Goal: Task Accomplishment & Management: Use online tool/utility

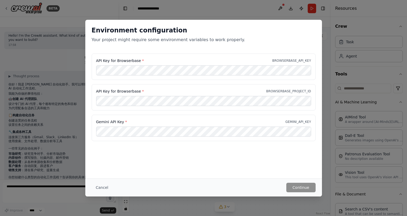
scroll to position [929, 0]
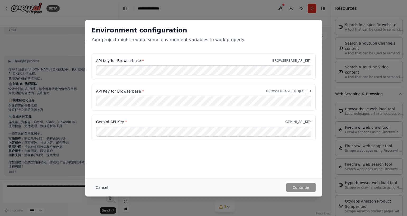
click at [96, 187] on button "Cancel" at bounding box center [102, 188] width 21 height 10
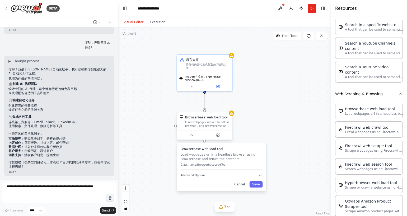
click at [201, 124] on div "Load webpages url in a headless browser using Browserbase and return the conten…" at bounding box center [207, 124] width 45 height 7
click at [272, 95] on div ".deletable-edge-delete-btn { width: 20px; height: 20px; border: 0px solid #ffff…" at bounding box center [224, 121] width 213 height 189
click at [200, 126] on div "Load webpages url in a headless browser using Browserbase and return the conten…" at bounding box center [207, 124] width 45 height 7
click at [227, 108] on icon at bounding box center [228, 107] width 3 height 3
click at [215, 108] on button "Confirm" at bounding box center [213, 107] width 19 height 6
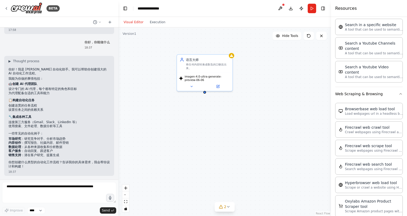
click at [243, 83] on div "语言大师 将任何内容转换成鲁迅的口吻说出来。 imagen-4.0-ultra-generate-preview-06-06" at bounding box center [224, 121] width 213 height 189
click at [189, 87] on button at bounding box center [191, 85] width 25 height 5
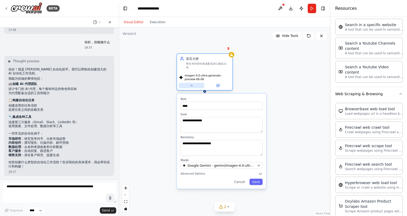
click at [189, 87] on button at bounding box center [191, 85] width 25 height 5
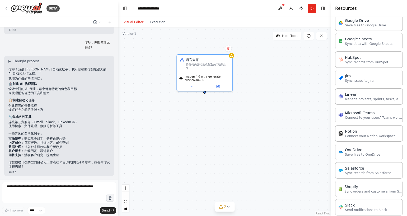
scroll to position [312, 0]
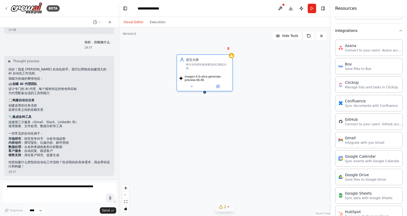
click at [228, 206] on icon at bounding box center [228, 207] width 4 height 4
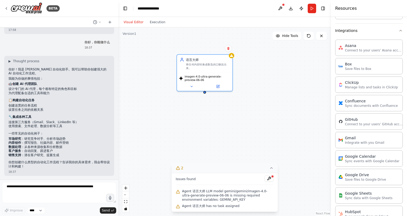
click at [270, 169] on icon at bounding box center [272, 168] width 4 height 4
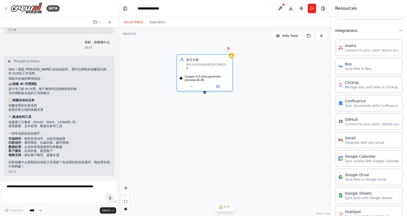
click at [224, 205] on span "2" at bounding box center [225, 207] width 2 height 5
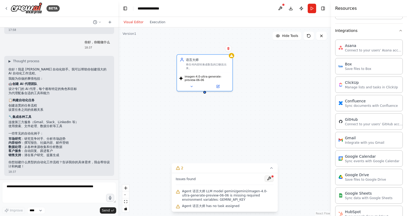
click at [268, 178] on button at bounding box center [269, 179] width 9 height 6
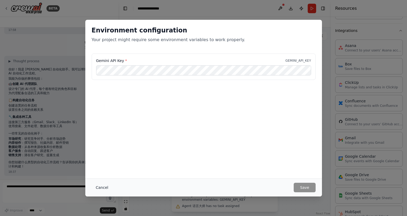
click at [100, 186] on button "Cancel" at bounding box center [102, 188] width 21 height 10
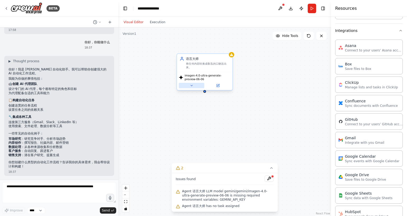
click at [193, 88] on button at bounding box center [191, 85] width 25 height 5
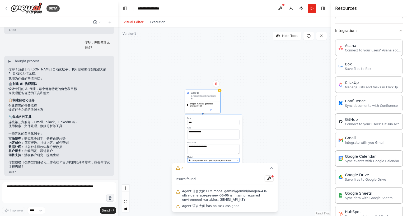
click at [200, 160] on span "Google Gemini - gemini/imagen-4.0-ultra-generate-preview-06-06" at bounding box center [213, 160] width 43 height 3
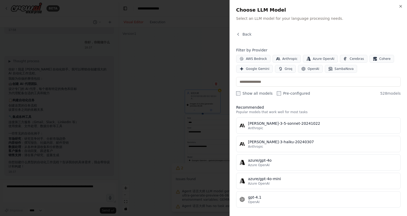
scroll to position [2, 0]
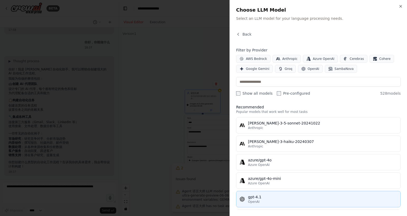
click at [260, 197] on div "gpt-4.1" at bounding box center [322, 197] width 149 height 5
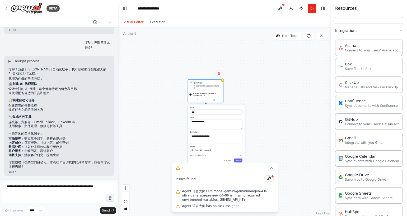
drag, startPoint x: 252, startPoint y: 122, endPoint x: 256, endPoint y: 98, distance: 25.2
click at [256, 98] on div "**********" at bounding box center [224, 121] width 213 height 189
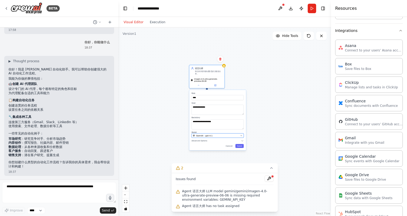
click at [205, 135] on span "OpenAI - gpt-4.1" at bounding box center [204, 135] width 17 height 3
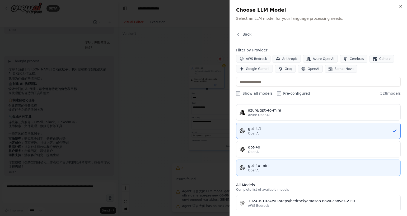
scroll to position [72, 0]
click at [268, 167] on div "gpt-4o-mini" at bounding box center [322, 164] width 149 height 5
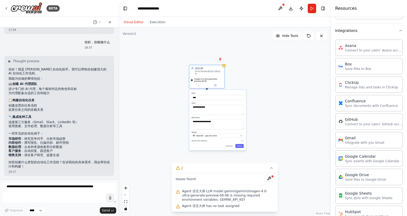
click at [264, 132] on div "**********" at bounding box center [224, 121] width 213 height 189
click at [271, 169] on icon at bounding box center [272, 168] width 2 height 1
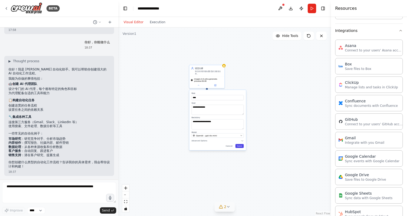
click at [240, 146] on button "Save" at bounding box center [239, 146] width 8 height 4
click at [229, 207] on icon at bounding box center [228, 207] width 4 height 4
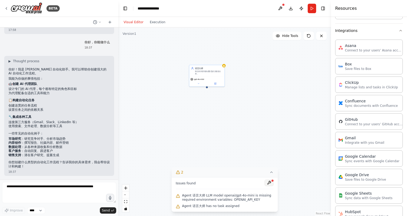
click at [267, 184] on button at bounding box center [269, 183] width 9 height 6
click at [268, 183] on div at bounding box center [269, 183] width 9 height 7
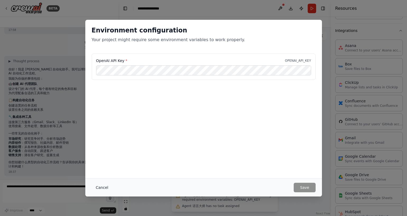
click at [106, 188] on button "Cancel" at bounding box center [102, 188] width 21 height 10
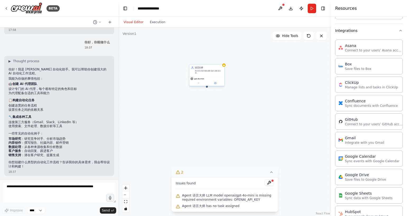
click at [203, 78] on span "gpt-4o-mini" at bounding box center [199, 79] width 10 height 2
click at [201, 83] on button at bounding box center [199, 82] width 16 height 3
click at [217, 135] on div "OpenAI - gpt-4o-mini" at bounding box center [216, 134] width 46 height 3
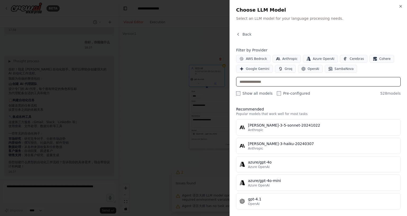
click at [264, 84] on input "text" at bounding box center [318, 82] width 165 height 10
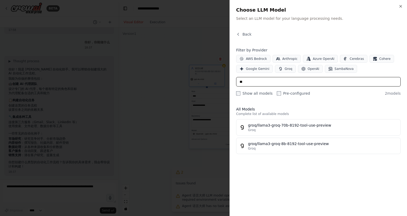
type input "*"
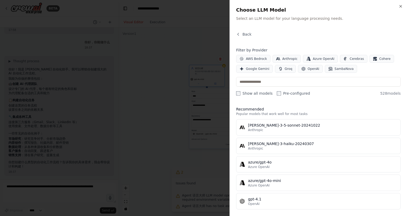
click at [311, 44] on div "Back Filter by Provider AWS Bedrock Anthropic Azure OpenAI Cerebras Cohere Goog…" at bounding box center [318, 121] width 165 height 178
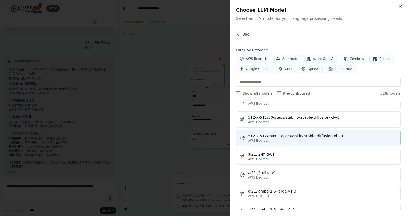
scroll to position [307, 0]
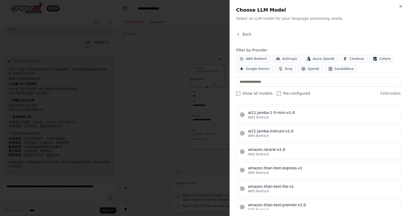
click at [199, 133] on div at bounding box center [203, 108] width 407 height 216
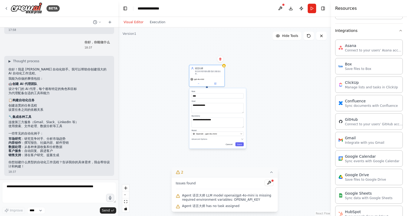
click at [230, 145] on button "Cancel" at bounding box center [229, 144] width 10 height 4
click at [275, 117] on div "语言大师 将任何内容转换成鲁迅的口吻说出来。 gpt-4o-mini" at bounding box center [224, 121] width 213 height 189
click at [213, 72] on div "将任何内容转换成鲁迅的口吻说出来。" at bounding box center [209, 72] width 28 height 4
click at [220, 58] on icon at bounding box center [220, 59] width 3 height 3
click at [206, 58] on button "Confirm" at bounding box center [205, 59] width 19 height 6
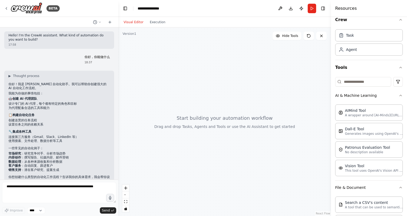
scroll to position [0, 0]
click at [99, 22] on icon at bounding box center [99, 22] width 3 height 3
click at [195, 39] on div at bounding box center [224, 121] width 213 height 189
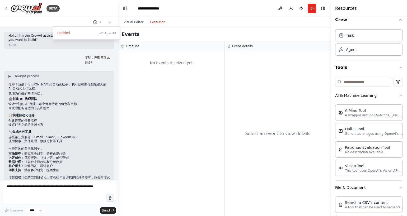
click at [156, 19] on button "Execution" at bounding box center [158, 22] width 22 height 6
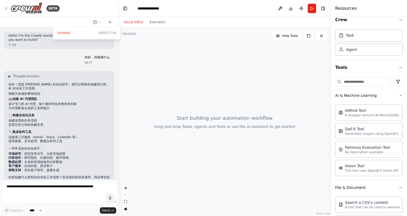
click at [132, 23] on button "Visual Editor" at bounding box center [134, 22] width 26 height 6
click at [302, 7] on button "Publish" at bounding box center [301, 9] width 8 height 10
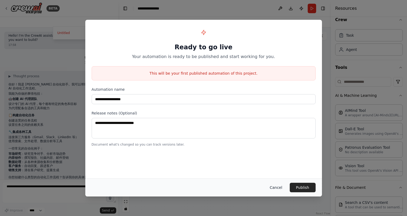
click at [277, 189] on button "Cancel" at bounding box center [276, 188] width 21 height 10
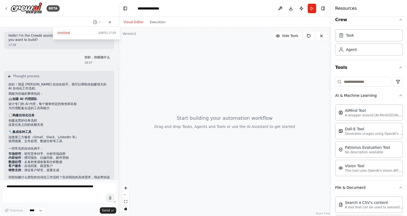
click at [217, 140] on div at bounding box center [224, 121] width 213 height 189
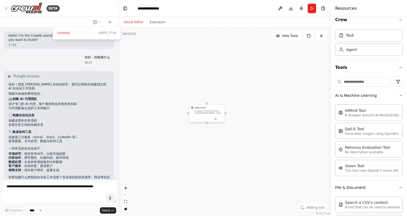
drag, startPoint x: 258, startPoint y: 125, endPoint x: 204, endPoint y: 115, distance: 55.4
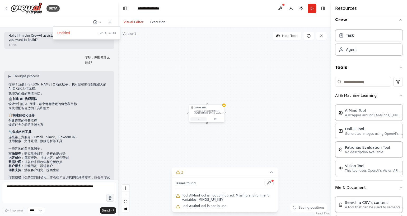
click at [199, 119] on icon at bounding box center [198, 119] width 2 height 2
drag, startPoint x: 244, startPoint y: 115, endPoint x: 243, endPoint y: 98, distance: 17.2
click at [243, 98] on div "AIMind Tool A wrapper around [AI-Minds](https://mindsdb.com/minds). Useful for …" at bounding box center [224, 121] width 213 height 189
click at [198, 102] on icon at bounding box center [198, 102] width 2 height 2
click at [217, 102] on button at bounding box center [215, 101] width 16 height 3
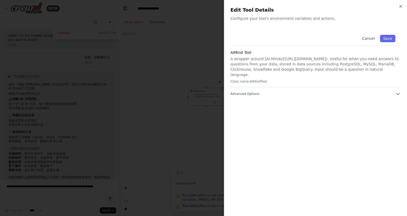
click at [182, 80] on div at bounding box center [203, 108] width 407 height 216
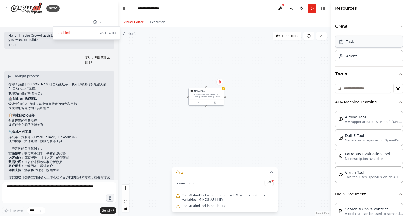
click at [351, 36] on div "Task" at bounding box center [369, 42] width 68 height 12
click at [205, 90] on div "AIMind Tool" at bounding box center [208, 90] width 28 height 3
click at [221, 82] on button at bounding box center [219, 82] width 7 height 7
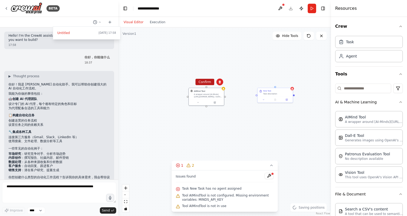
click at [207, 81] on button "Confirm" at bounding box center [205, 82] width 19 height 6
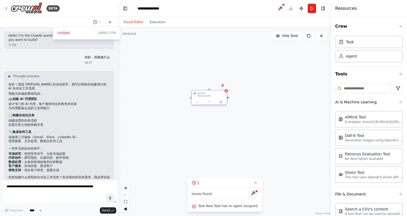
drag, startPoint x: 275, startPoint y: 94, endPoint x: 207, endPoint y: 97, distance: 68.0
click at [207, 97] on div "Task description" at bounding box center [211, 96] width 28 height 2
click at [197, 101] on icon at bounding box center [198, 102] width 2 height 2
click at [221, 101] on button at bounding box center [221, 101] width 10 height 3
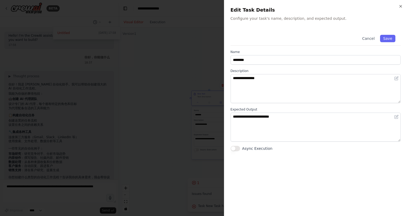
click at [183, 111] on div at bounding box center [203, 108] width 407 height 216
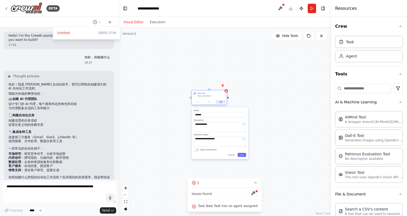
click at [220, 103] on icon at bounding box center [221, 102] width 2 height 2
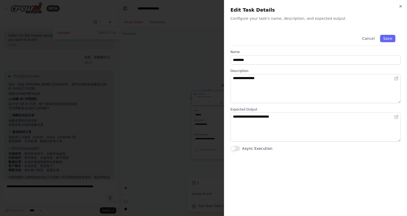
click at [193, 110] on div at bounding box center [203, 108] width 407 height 216
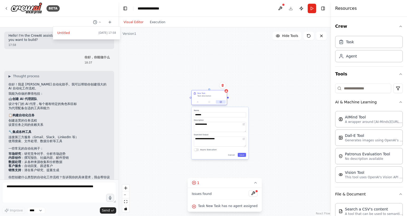
click at [221, 103] on icon at bounding box center [221, 102] width 2 height 2
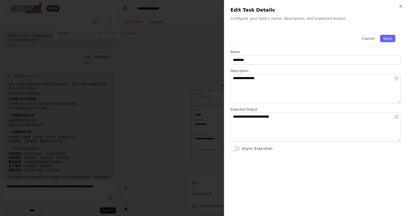
click at [192, 108] on div at bounding box center [203, 108] width 407 height 216
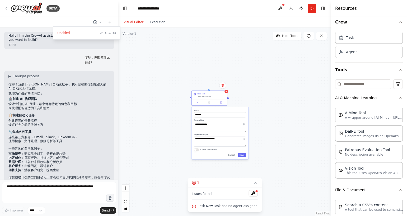
scroll to position [5, 0]
click at [399, 71] on icon "button" at bounding box center [401, 69] width 4 height 4
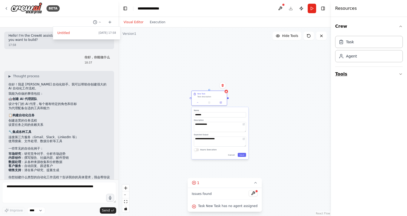
scroll to position [0, 0]
click at [398, 75] on button "Tools" at bounding box center [369, 74] width 68 height 15
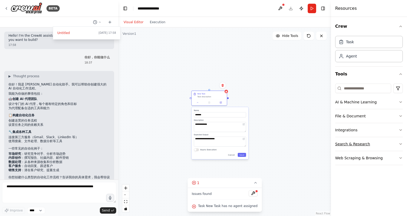
click at [354, 140] on button "Search & Research" at bounding box center [369, 144] width 68 height 14
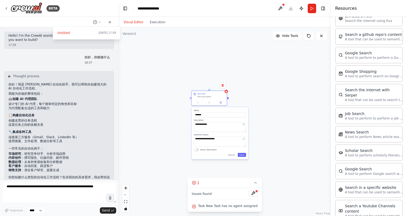
scroll to position [181, 0]
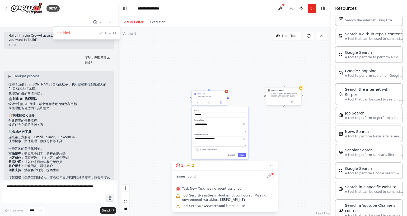
drag, startPoint x: 299, startPoint y: 134, endPoint x: 274, endPoint y: 96, distance: 45.6
drag, startPoint x: 228, startPoint y: 98, endPoint x: 265, endPoint y: 96, distance: 37.0
click at [252, 96] on div "**********" at bounding box center [194, 82] width 115 height 103
drag, startPoint x: 228, startPoint y: 98, endPoint x: 265, endPoint y: 97, distance: 37.0
click at [252, 97] on div "**********" at bounding box center [194, 82] width 115 height 103
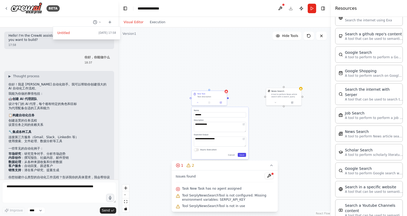
click at [241, 154] on button "Save" at bounding box center [242, 155] width 8 height 4
drag, startPoint x: 227, startPoint y: 97, endPoint x: 269, endPoint y: 96, distance: 42.3
click at [252, 96] on div "New Task Task description News Search A tool to perform News article search wit…" at bounding box center [194, 82] width 115 height 103
drag, startPoint x: 229, startPoint y: 97, endPoint x: 264, endPoint y: 99, distance: 35.7
click at [264, 99] on div "New Task Task description News Search A tool to perform News article search wit…" at bounding box center [224, 121] width 213 height 189
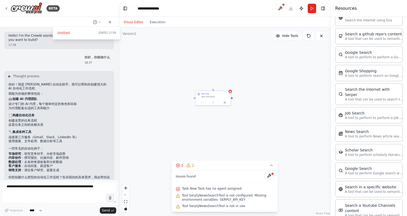
drag, startPoint x: 293, startPoint y: 95, endPoint x: 52, endPoint y: 161, distance: 250.5
click at [52, 161] on div "BETA Untitled Today 17:58 Hello! I'm the CrewAI assistant. What kind of automat…" at bounding box center [203, 108] width 407 height 216
drag, startPoint x: 220, startPoint y: 124, endPoint x: 170, endPoint y: 129, distance: 51.0
click at [175, 129] on div "New Task Task description News Search A tool to perform News article search wit…" at bounding box center [224, 121] width 213 height 189
click at [272, 167] on icon at bounding box center [272, 166] width 4 height 4
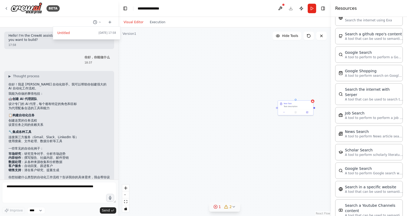
drag, startPoint x: 184, startPoint y: 132, endPoint x: 248, endPoint y: 137, distance: 63.8
click at [257, 136] on div "New Task Task description News Search A tool to perform News article search wit…" at bounding box center [224, 121] width 213 height 189
drag, startPoint x: 315, startPoint y: 143, endPoint x: 271, endPoint y: 149, distance: 44.3
click at [272, 149] on div "New Task Task description News Search A tool to perform News article search wit…" at bounding box center [224, 121] width 213 height 189
drag, startPoint x: 247, startPoint y: 99, endPoint x: -38, endPoint y: 112, distance: 285.1
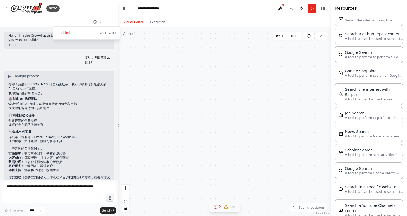
drag, startPoint x: 233, startPoint y: 121, endPoint x: 311, endPoint y: 119, distance: 78.2
click at [311, 119] on div "New Task Task description News Search A tool to perform News article search wit…" at bounding box center [224, 121] width 213 height 189
drag, startPoint x: 140, startPoint y: 125, endPoint x: -26, endPoint y: 103, distance: 167.4
click at [0, 103] on html "BETA Untitled Today 17:58 Hello! I'm the CrewAI assistant. What kind of automat…" at bounding box center [203, 108] width 407 height 216
drag, startPoint x: 163, startPoint y: 176, endPoint x: 280, endPoint y: 124, distance: 127.9
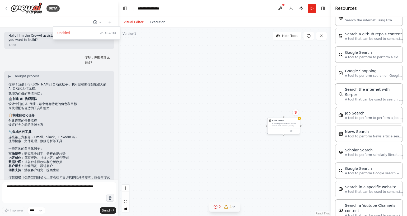
click at [280, 124] on div "A tool to perform News article search with a search_query." at bounding box center [285, 125] width 26 height 4
drag, startPoint x: 226, startPoint y: 130, endPoint x: 277, endPoint y: 116, distance: 53.1
click at [329, 102] on div "BETA Untitled Today 17:58 Hello! I'm the CrewAI assistant. What kind of automat…" at bounding box center [203, 108] width 407 height 216
drag, startPoint x: 224, startPoint y: 122, endPoint x: 249, endPoint y: 122, distance: 25.6
click at [254, 119] on div "New Task Task description News Search A tool to perform News article search wit…" at bounding box center [224, 121] width 213 height 189
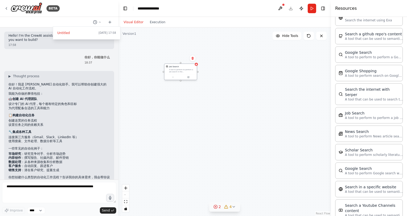
drag, startPoint x: 153, startPoint y: 65, endPoint x: 310, endPoint y: 110, distance: 163.3
click at [197, 75] on div "Job Search A tool to perform to perform a job search in the US with a search_qu…" at bounding box center [180, 69] width 33 height 11
drag, startPoint x: 244, startPoint y: 104, endPoint x: 179, endPoint y: 106, distance: 64.8
click at [164, 104] on div "New Task Task description News Search A tool to perform News article search wit…" at bounding box center [224, 121] width 213 height 189
drag, startPoint x: 240, startPoint y: 105, endPoint x: 157, endPoint y: 107, distance: 82.7
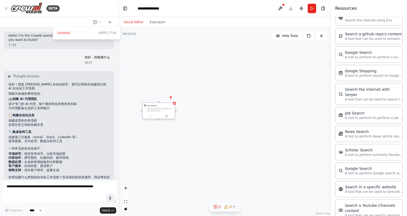
click at [157, 107] on div "Job Search" at bounding box center [160, 106] width 26 height 3
drag, startPoint x: 156, startPoint y: 110, endPoint x: 271, endPoint y: 102, distance: 115.3
click at [163, 108] on div "A tool to perform to perform a job search in the US with a search_query." at bounding box center [150, 110] width 26 height 4
drag, startPoint x: 244, startPoint y: 134, endPoint x: 179, endPoint y: 138, distance: 65.7
click at [179, 138] on div "New Task Task description News Search A tool to perform News article search wit…" at bounding box center [224, 121] width 213 height 189
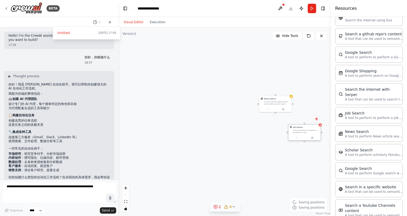
drag, startPoint x: 149, startPoint y: 117, endPoint x: 293, endPoint y: 130, distance: 144.9
click at [304, 130] on div "A tool to perform to perform a job search in the US with a search_query." at bounding box center [306, 131] width 26 height 4
drag, startPoint x: 268, startPoint y: 131, endPoint x: 158, endPoint y: 135, distance: 110.5
click at [158, 135] on div "New Task Task description News Search A tool to perform News article search wit…" at bounding box center [224, 121] width 213 height 189
click at [206, 122] on icon at bounding box center [206, 122] width 2 height 3
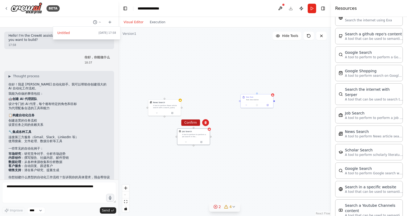
click at [193, 122] on button "Confirm" at bounding box center [190, 123] width 19 height 6
drag, startPoint x: 169, startPoint y: 106, endPoint x: 261, endPoint y: 127, distance: 94.9
click at [261, 127] on div "A tool to perform News article search with a search_query." at bounding box center [258, 127] width 26 height 4
click at [274, 151] on div "New Task Task description News Search A tool to perform News article search wit…" at bounding box center [224, 121] width 213 height 189
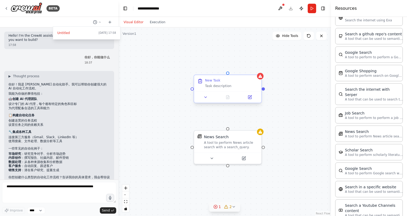
click at [233, 92] on div at bounding box center [227, 97] width 67 height 11
click at [248, 145] on div "A tool to perform News article search with a search_query." at bounding box center [231, 144] width 54 height 9
click at [257, 123] on button at bounding box center [257, 124] width 7 height 7
click at [248, 124] on button "Confirm" at bounding box center [242, 125] width 19 height 6
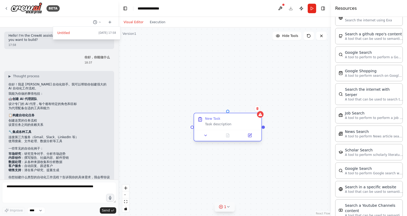
drag, startPoint x: 241, startPoint y: 84, endPoint x: 243, endPoint y: 125, distance: 41.3
click at [243, 125] on div "Task description" at bounding box center [231, 124] width 53 height 4
click at [247, 122] on div "New Task Task description" at bounding box center [231, 122] width 53 height 10
click at [258, 110] on icon at bounding box center [257, 108] width 2 height 3
click at [240, 109] on button "Confirm" at bounding box center [242, 109] width 19 height 6
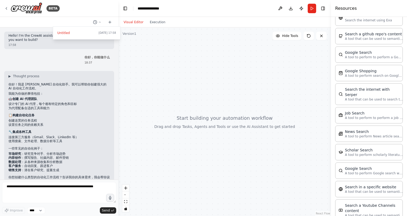
click at [6, 8] on div at bounding box center [59, 108] width 118 height 216
click at [6, 8] on icon at bounding box center [6, 8] width 4 height 4
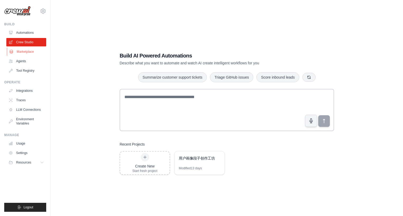
click at [27, 50] on link "Marketplace" at bounding box center [27, 52] width 40 height 8
click at [29, 61] on link "Agents" at bounding box center [27, 61] width 40 height 8
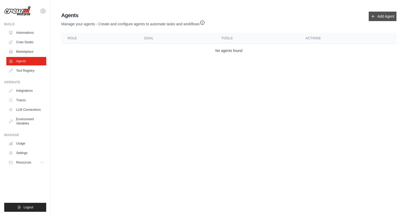
click at [381, 15] on link "Add Agent" at bounding box center [383, 17] width 28 height 10
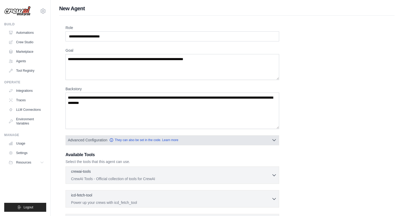
scroll to position [67, 0]
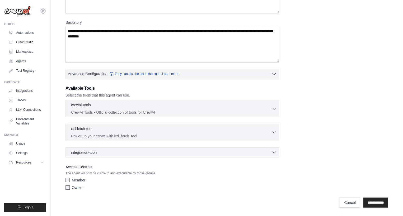
click at [377, 212] on main "New Agent Role Goal Backstory Advanced Configuration They can also be set in th…" at bounding box center [227, 75] width 353 height 284
click at [376, 207] on input "**********" at bounding box center [376, 203] width 25 height 10
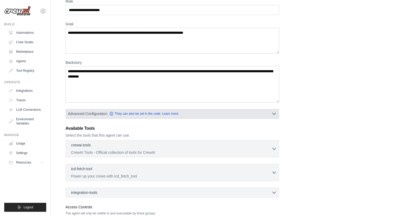
scroll to position [0, 0]
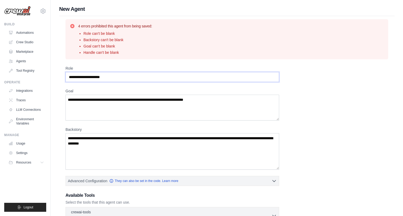
click at [97, 77] on input "Role" at bounding box center [173, 77] width 214 height 10
click at [92, 100] on textarea "Goal" at bounding box center [173, 108] width 214 height 26
drag, startPoint x: 122, startPoint y: 33, endPoint x: 81, endPoint y: 34, distance: 41.2
click at [84, 34] on li "Role can't be blank" at bounding box center [118, 33] width 69 height 5
click at [118, 38] on li "Backstory can't be blank" at bounding box center [118, 39] width 69 height 5
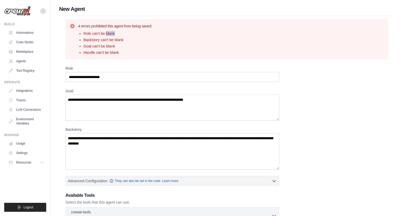
drag, startPoint x: 119, startPoint y: 34, endPoint x: 107, endPoint y: 34, distance: 11.6
click at [107, 34] on li "Role can't be blank" at bounding box center [118, 33] width 69 height 5
click at [182, 32] on div "4 errors prohibited this agent from being saved: Role can't be blank Backstory …" at bounding box center [227, 40] width 314 height 32
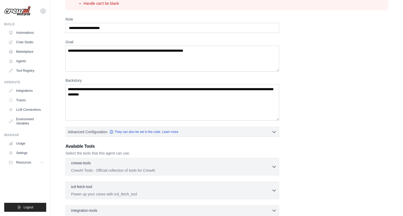
scroll to position [107, 0]
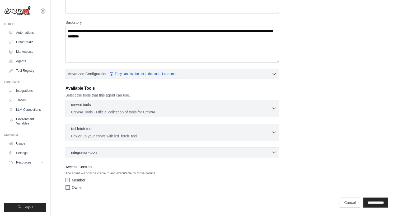
click at [183, 114] on p "CrewAI Tools - Official collection of tools for CrewAI" at bounding box center [171, 112] width 201 height 5
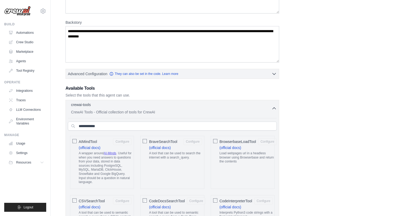
click at [183, 113] on p "CrewAI Tools - Official collection of tools for CrewAI" at bounding box center [171, 112] width 201 height 5
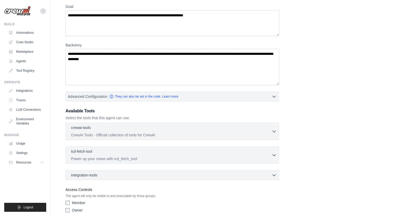
scroll to position [0, 0]
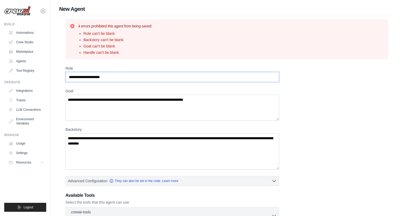
click at [115, 79] on input "Role" at bounding box center [173, 77] width 214 height 10
type input "*"
type input "*******"
click at [150, 107] on textarea "Goal" at bounding box center [173, 108] width 214 height 26
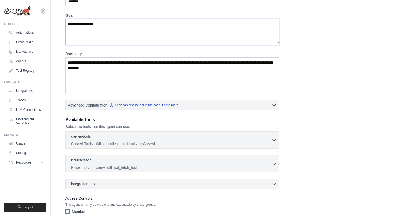
type textarea "**********"
click at [109, 64] on textarea "Backstory" at bounding box center [173, 76] width 214 height 36
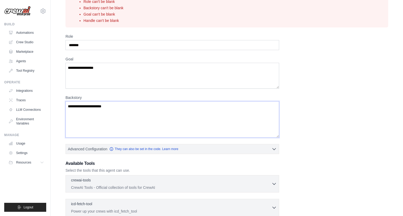
scroll to position [93, 0]
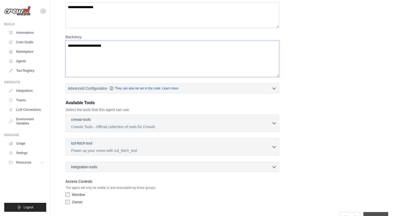
type textarea "**********"
click at [367, 215] on input "**********" at bounding box center [376, 217] width 25 height 10
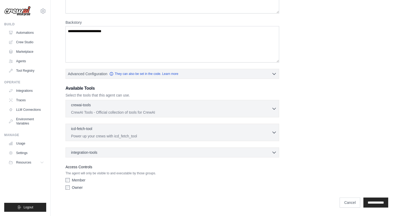
scroll to position [0, 0]
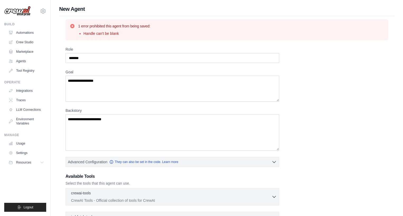
click at [65, 6] on h1 "New Agent" at bounding box center [227, 8] width 336 height 7
click at [68, 8] on h1 "New Agent" at bounding box center [227, 8] width 336 height 7
click at [80, 9] on h1 "New Agent" at bounding box center [227, 8] width 336 height 7
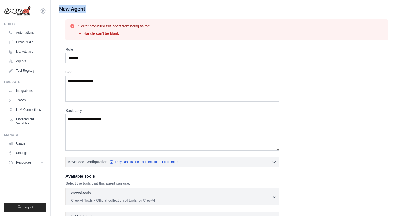
click at [80, 9] on h1 "New Agent" at bounding box center [227, 8] width 336 height 7
click at [100, 8] on h1 "New Agent" at bounding box center [227, 8] width 336 height 7
drag, startPoint x: 82, startPoint y: 33, endPoint x: 128, endPoint y: 33, distance: 46.5
click at [128, 33] on ul "Handle can't be blank" at bounding box center [114, 33] width 72 height 5
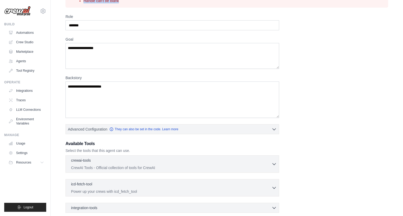
scroll to position [88, 0]
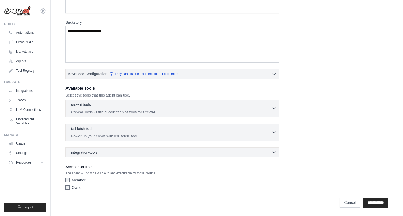
click at [148, 106] on div "crewai-tools 0 selected" at bounding box center [171, 105] width 201 height 6
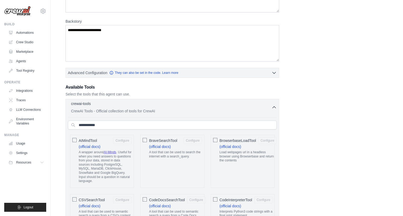
click at [148, 106] on div "crewai-tools 0 selected" at bounding box center [171, 104] width 201 height 6
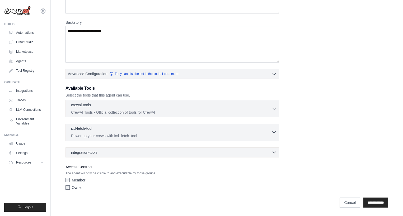
click at [119, 131] on div "icd-fetch-tool 0 selected" at bounding box center [171, 129] width 201 height 6
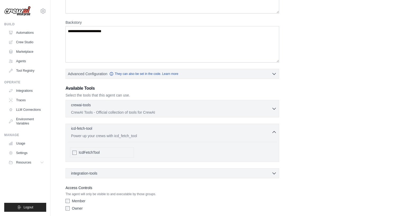
click at [119, 131] on div "icd-fetch-tool 0 selected" at bounding box center [171, 129] width 201 height 6
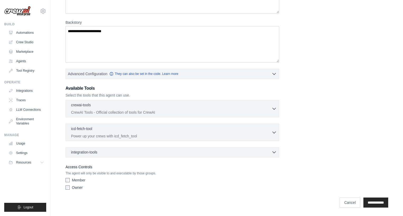
click at [104, 154] on div "integration-tools 0 selected" at bounding box center [174, 152] width 206 height 5
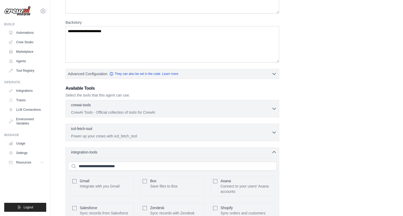
click at [104, 154] on div "integration-tools 0 selected" at bounding box center [174, 152] width 206 height 5
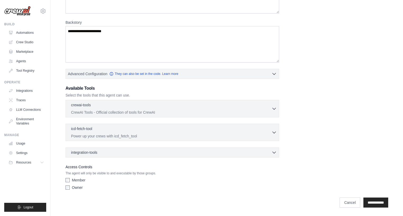
click at [78, 181] on label "Member" at bounding box center [78, 180] width 13 height 5
click at [73, 188] on label "Owner" at bounding box center [77, 187] width 11 height 5
click at [373, 205] on input "**********" at bounding box center [376, 203] width 25 height 10
click at [84, 181] on label "Member" at bounding box center [78, 180] width 13 height 5
click at [78, 189] on label "Owner" at bounding box center [77, 187] width 11 height 5
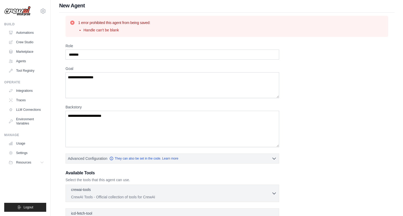
scroll to position [0, 0]
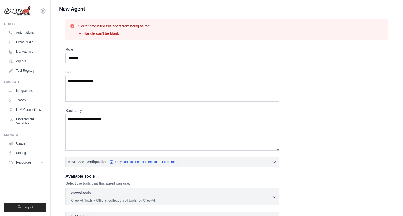
click at [109, 35] on li "Handle can't be blank" at bounding box center [117, 33] width 67 height 5
drag, startPoint x: 122, startPoint y: 33, endPoint x: 82, endPoint y: 34, distance: 39.9
click at [82, 34] on ul "Handle can't be blank" at bounding box center [114, 33] width 72 height 5
click at [88, 34] on li "Handle can't be blank" at bounding box center [117, 33] width 67 height 5
drag, startPoint x: 95, startPoint y: 33, endPoint x: 83, endPoint y: 34, distance: 11.9
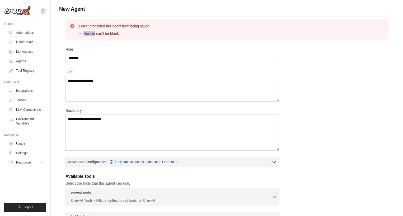
click at [84, 34] on li "Handle can't be blank" at bounding box center [117, 33] width 67 height 5
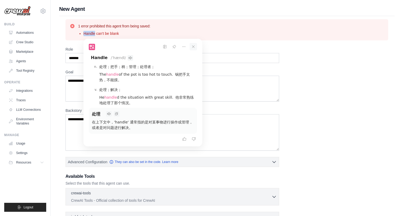
click at [194, 47] on icon at bounding box center [193, 46] width 7 height 7
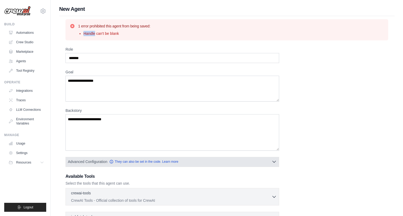
click at [244, 159] on button "Advanced Configuration They can also be set in the code. Learn more" at bounding box center [172, 162] width 213 height 10
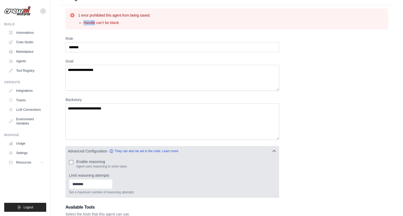
scroll to position [16, 0]
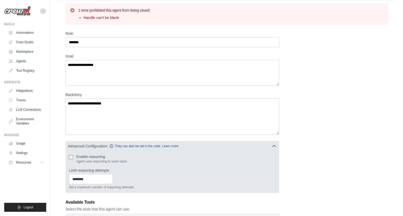
click at [225, 152] on div "Enable reasoning Agent uses reasoning to solve tasks Limit reasoning attempts S…" at bounding box center [172, 172] width 213 height 42
click at [233, 147] on button "Advanced Configuration They can also be set in the code. Learn more" at bounding box center [172, 146] width 213 height 10
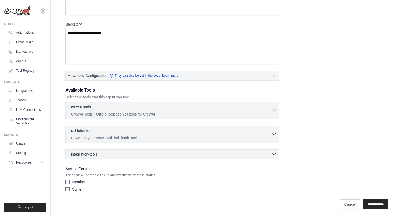
scroll to position [88, 0]
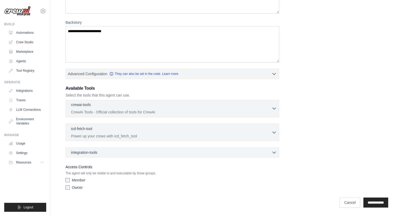
click at [233, 107] on div "crewai-tools 0 selected" at bounding box center [171, 105] width 201 height 6
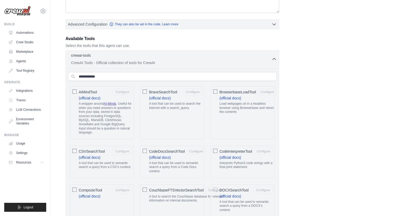
scroll to position [64, 0]
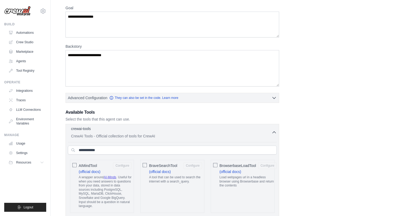
click at [201, 134] on p "CrewAI Tools - Official collection of tools for CrewAI" at bounding box center [171, 136] width 201 height 5
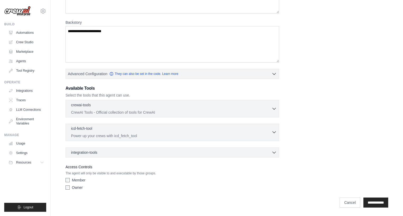
click at [197, 129] on div "icd-fetch-tool 0 selected" at bounding box center [171, 129] width 201 height 6
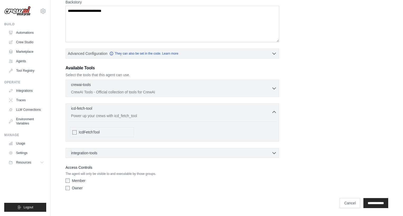
scroll to position [109, 0]
click at [138, 111] on div "icd-fetch-tool 0 selected" at bounding box center [171, 108] width 201 height 6
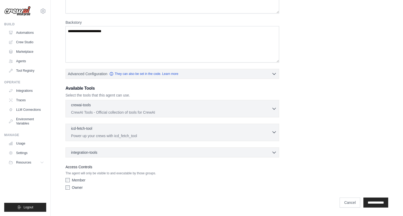
scroll to position [88, 0]
click at [121, 150] on div "integration-tools 0 selected" at bounding box center [174, 152] width 206 height 5
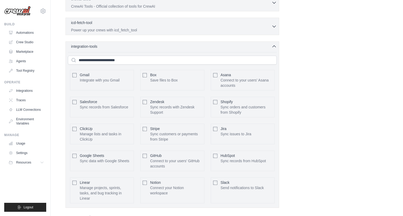
scroll to position [194, 0]
click at [195, 48] on div "integration-tools 0 selected" at bounding box center [174, 46] width 206 height 5
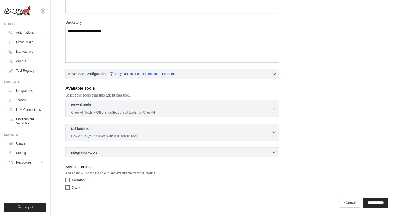
click at [291, 131] on div "**********" at bounding box center [227, 76] width 323 height 234
click at [364, 202] on input "**********" at bounding box center [376, 203] width 25 height 10
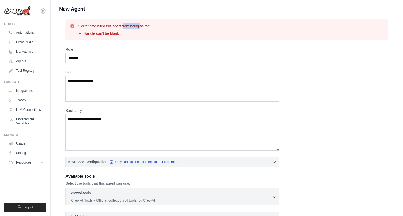
drag, startPoint x: 90, startPoint y: 26, endPoint x: 105, endPoint y: 25, distance: 15.6
click at [105, 25] on h3 "1 error prohibited this agent from being saved:" at bounding box center [114, 26] width 72 height 5
click at [156, 33] on div "1 error prohibited this agent from being saved: Handle can't be blank" at bounding box center [227, 30] width 314 height 13
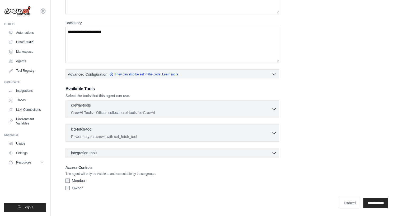
scroll to position [88, 0]
click at [118, 156] on div "integration-tools 0 selected Gmail Box Save files to Box" at bounding box center [173, 153] width 214 height 10
click at [121, 154] on div "integration-tools 0 selected" at bounding box center [174, 152] width 206 height 5
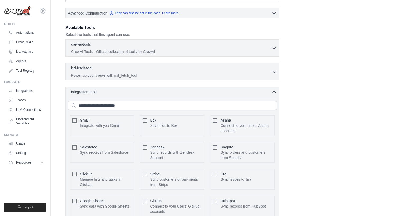
scroll to position [165, 0]
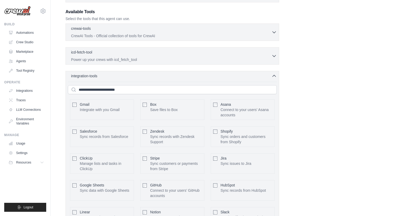
click at [140, 80] on div "integration-tools 0 selected Gmail Box Save files to Box" at bounding box center [173, 154] width 214 height 167
click at [182, 68] on div "crewai-tools 0 selected CrewAI Tools - Official collection of tools for CrewAI" at bounding box center [173, 131] width 214 height 214
click at [209, 72] on div "integration-tools 0 selected Gmail Box Save files to Box" at bounding box center [173, 154] width 214 height 167
click at [207, 75] on div "integration-tools 0 selected" at bounding box center [174, 75] width 206 height 5
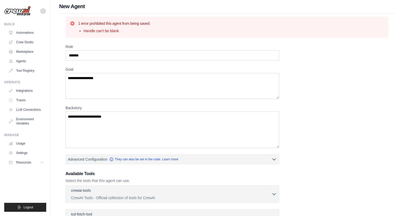
scroll to position [0, 0]
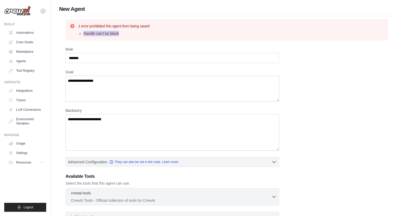
drag, startPoint x: 127, startPoint y: 34, endPoint x: 82, endPoint y: 35, distance: 44.7
click at [82, 35] on ul "Handle can't be blank" at bounding box center [114, 33] width 72 height 5
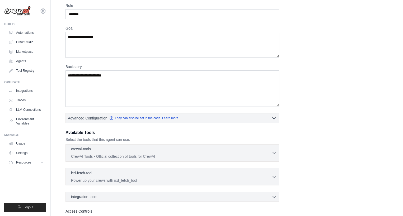
scroll to position [56, 0]
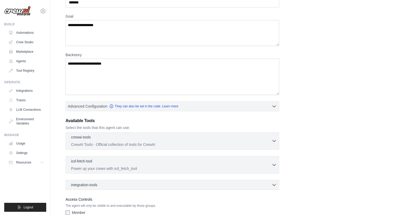
click at [110, 139] on div "crewai-tools 0 selected" at bounding box center [171, 138] width 201 height 6
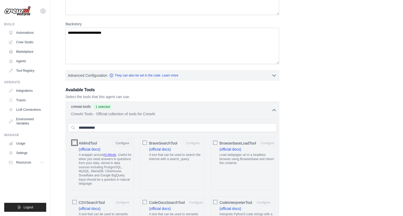
scroll to position [87, 0]
click at [270, 110] on div "crewai-tools 1 selected" at bounding box center [171, 107] width 201 height 6
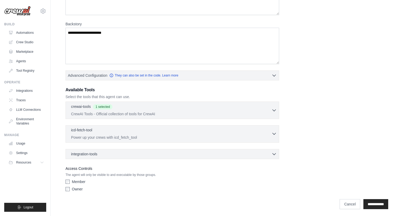
click at [128, 139] on p "Power up your crews with icd_fetch_tool" at bounding box center [171, 137] width 201 height 5
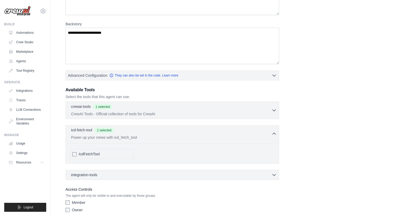
click at [163, 137] on p "Power up your crews with icd_fetch_tool" at bounding box center [171, 137] width 201 height 5
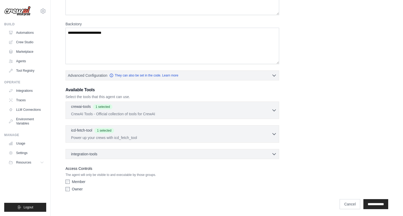
click at [113, 158] on div "integration-tools 0 selected Gmail Box Save files to Box" at bounding box center [173, 154] width 214 height 10
click at [115, 155] on div "integration-tools 0 selected" at bounding box center [174, 153] width 206 height 5
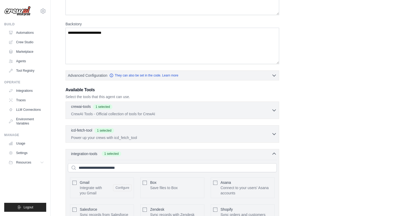
click at [231, 155] on div "integration-tools 1 selected" at bounding box center [174, 153] width 206 height 5
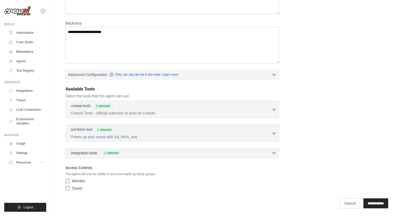
scroll to position [88, 0]
click at [364, 205] on input "**********" at bounding box center [376, 203] width 25 height 10
click at [76, 188] on label "Owner" at bounding box center [77, 187] width 11 height 5
click at [78, 181] on label "Member" at bounding box center [78, 180] width 13 height 5
click at [187, 137] on p "Power up your crews with icd_fetch_tool" at bounding box center [171, 135] width 201 height 5
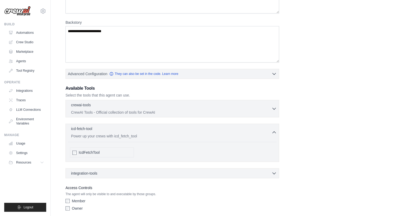
click at [97, 157] on div "IcdFetchTool" at bounding box center [102, 153] width 64 height 10
click at [100, 155] on span "IcdFetchTool" at bounding box center [89, 152] width 21 height 5
click at [295, 141] on div "**********" at bounding box center [227, 86] width 323 height 255
click at [109, 154] on div "IcdFetchTool" at bounding box center [105, 152] width 53 height 5
click at [107, 153] on div "IcdFetchTool" at bounding box center [105, 152] width 53 height 5
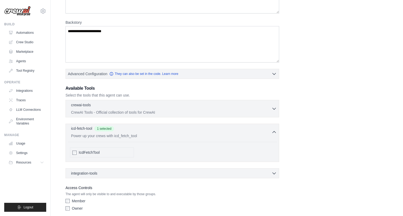
click at [156, 136] on p "Power up your crews with icd_fetch_tool" at bounding box center [171, 135] width 201 height 5
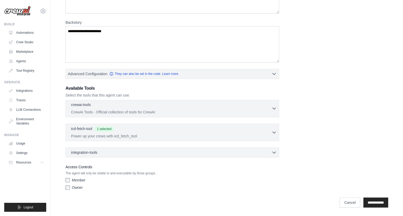
click at [174, 112] on p "CrewAI Tools - Official collection of tools for CrewAI" at bounding box center [171, 112] width 201 height 5
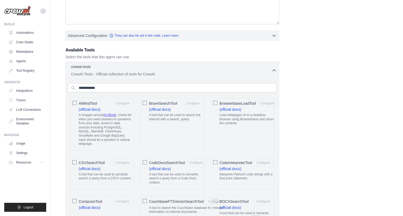
scroll to position [127, 0]
click at [162, 106] on div "BraveSearchTool Configure" at bounding box center [175, 103] width 53 height 7
click at [184, 104] on button "Configure" at bounding box center [193, 103] width 18 height 7
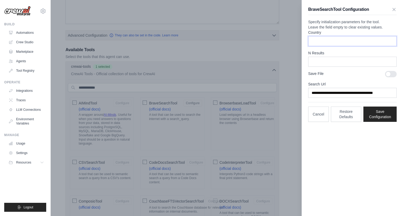
click at [329, 46] on input "Country" at bounding box center [352, 41] width 89 height 10
click at [336, 57] on form "**********" at bounding box center [352, 64] width 89 height 68
click at [334, 46] on input "**" at bounding box center [352, 41] width 89 height 10
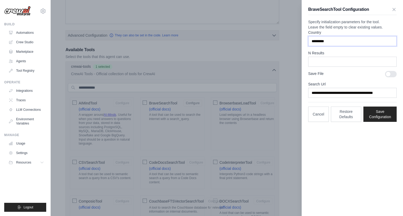
type input "*********"
click at [390, 77] on div at bounding box center [391, 74] width 12 height 6
click at [379, 122] on button "Save Configuration" at bounding box center [380, 113] width 33 height 15
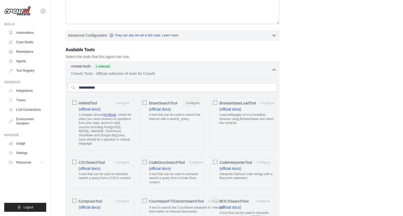
click at [220, 73] on p "CrewAI Tools - Official collection of tools for CrewAI" at bounding box center [171, 73] width 201 height 5
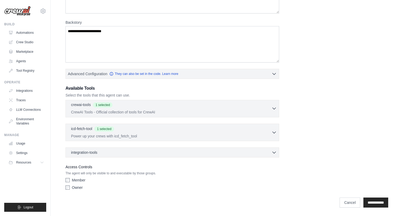
scroll to position [88, 0]
click at [143, 151] on div "integration-tools 0 selected" at bounding box center [174, 152] width 206 height 5
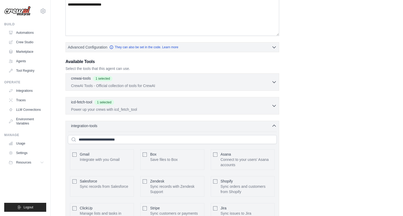
scroll to position [185, 0]
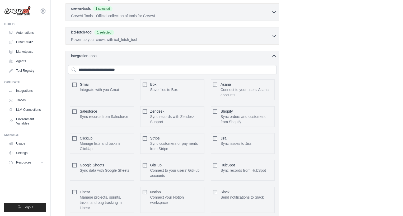
click at [102, 87] on p "Integrate with you Gmail" at bounding box center [100, 89] width 40 height 5
click at [124, 88] on button "Configure" at bounding box center [122, 89] width 18 height 7
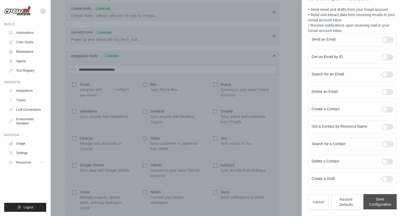
scroll to position [55, 0]
click at [378, 203] on button "Save Configuration" at bounding box center [380, 201] width 33 height 15
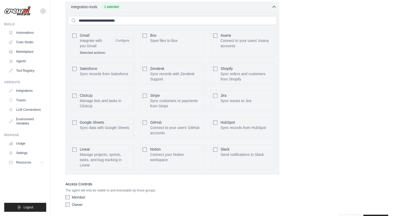
scroll to position [251, 0]
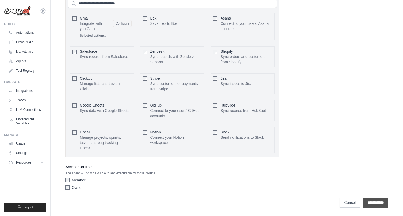
click at [372, 202] on input "**********" at bounding box center [376, 203] width 25 height 10
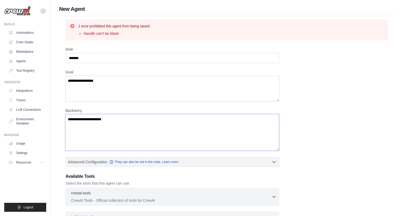
click at [183, 140] on textarea "**********" at bounding box center [173, 132] width 214 height 36
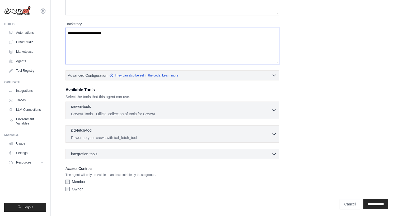
scroll to position [88, 0]
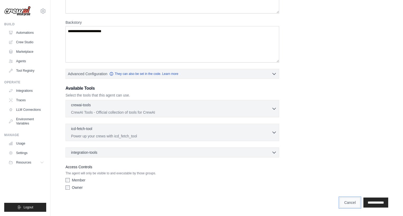
click at [344, 203] on link "Cancel" at bounding box center [350, 203] width 21 height 10
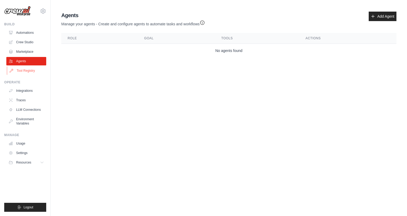
click at [25, 72] on link "Tool Registry" at bounding box center [27, 71] width 40 height 8
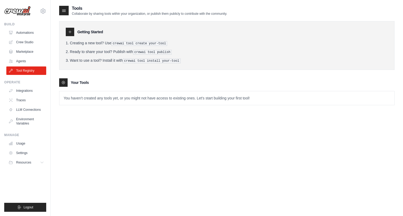
click at [72, 31] on icon at bounding box center [70, 32] width 4 height 4
click at [70, 33] on icon at bounding box center [70, 32] width 3 height 3
click at [27, 109] on link "LLM Connections" at bounding box center [27, 110] width 40 height 8
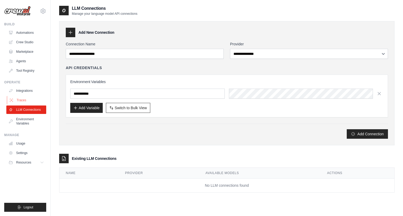
click at [20, 101] on link "Traces" at bounding box center [27, 100] width 40 height 8
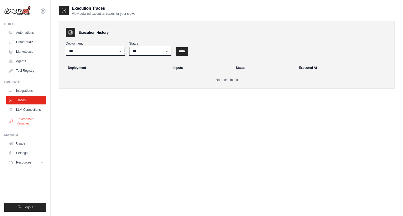
click at [28, 122] on link "Environment Variables" at bounding box center [27, 121] width 40 height 13
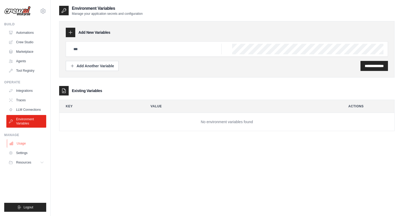
click at [25, 143] on link "Usage" at bounding box center [27, 144] width 40 height 8
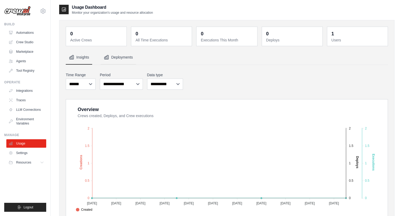
scroll to position [2, 0]
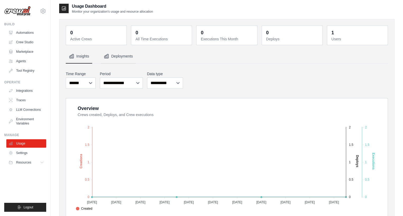
click at [126, 61] on button "Deployments" at bounding box center [118, 56] width 35 height 14
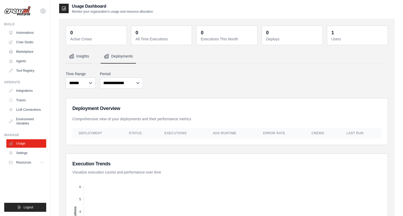
click at [84, 59] on button "Insights" at bounding box center [79, 56] width 26 height 14
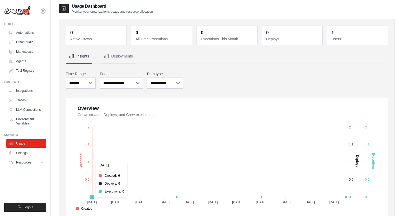
click at [110, 154] on foreignobject "Created Deploys Executions" at bounding box center [227, 166] width 308 height 92
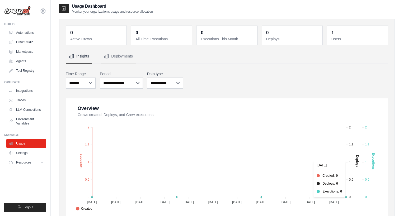
click at [374, 156] on text "Executions" at bounding box center [374, 161] width 4 height 17
click at [358, 162] on text "Deploys" at bounding box center [358, 161] width 4 height 12
click at [364, 154] on foreignobject "Created Deploys Executions" at bounding box center [227, 166] width 308 height 92
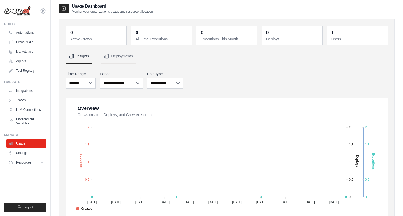
click at [350, 114] on dt "Crews created, Deploys, and Crew executions" at bounding box center [230, 114] width 304 height 5
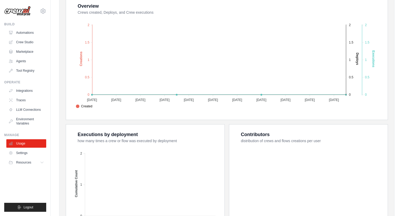
scroll to position [0, 0]
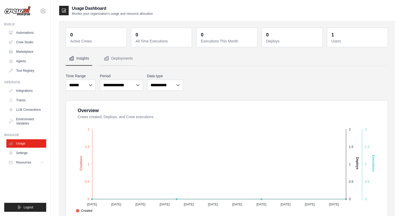
click at [372, 162] on text "Executions" at bounding box center [374, 163] width 4 height 17
click at [373, 161] on text "Executions" at bounding box center [374, 163] width 4 height 17
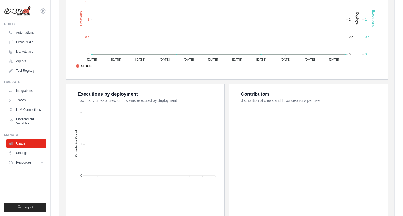
scroll to position [167, 0]
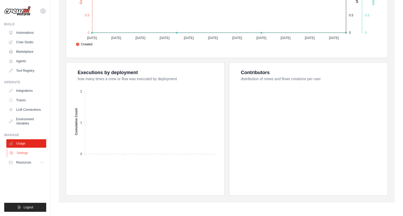
click at [25, 156] on link "Settings" at bounding box center [27, 153] width 40 height 8
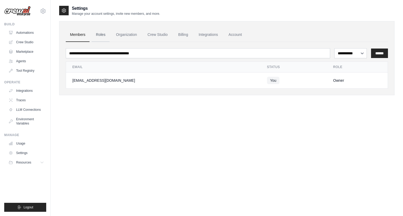
click at [102, 35] on link "Roles" at bounding box center [101, 35] width 18 height 14
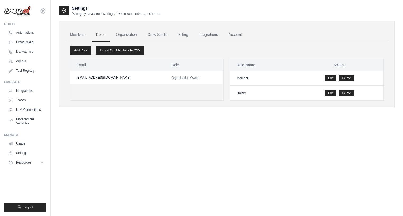
click at [165, 80] on td "Organization Owner" at bounding box center [194, 78] width 58 height 14
click at [124, 34] on link "Organization" at bounding box center [126, 35] width 29 height 14
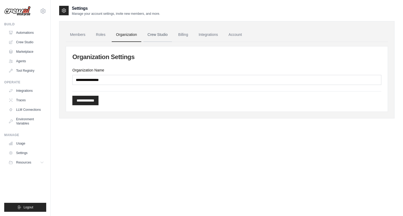
click at [155, 35] on link "Crew Studio" at bounding box center [157, 35] width 29 height 14
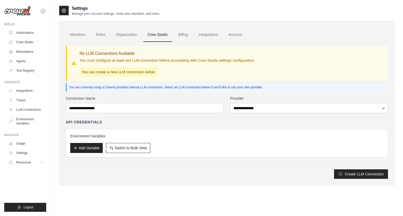
click at [186, 36] on link "Billing" at bounding box center [183, 35] width 18 height 14
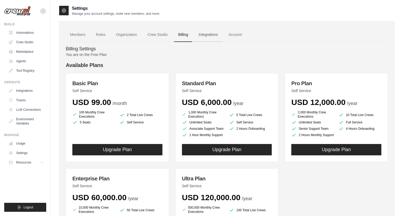
click at [212, 37] on link "Integrations" at bounding box center [208, 35] width 28 height 14
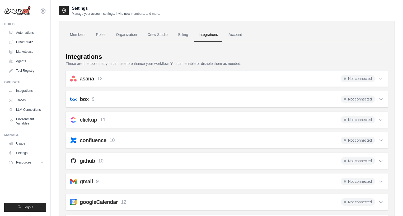
click at [191, 77] on div "asana 12 Not connected" at bounding box center [226, 78] width 313 height 7
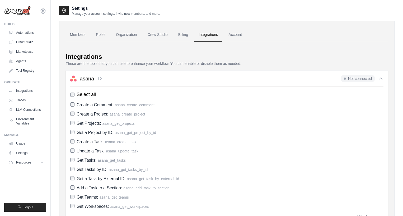
click at [191, 77] on div "asana 12 Not connected" at bounding box center [226, 78] width 313 height 7
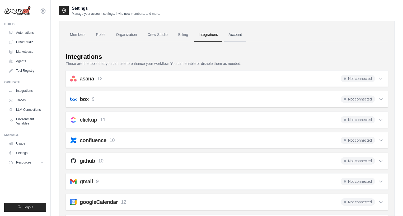
click at [238, 33] on link "Account" at bounding box center [235, 35] width 22 height 14
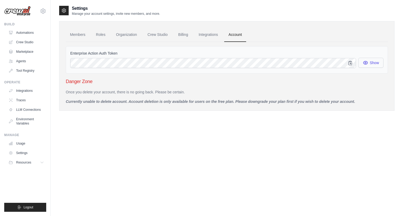
click at [380, 62] on button "Show" at bounding box center [371, 63] width 25 height 10
click at [378, 63] on button "Show" at bounding box center [371, 63] width 25 height 10
click at [351, 65] on icon "button" at bounding box center [350, 63] width 3 height 4
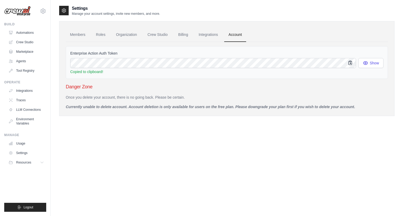
click at [351, 65] on icon "button" at bounding box center [350, 63] width 3 height 4
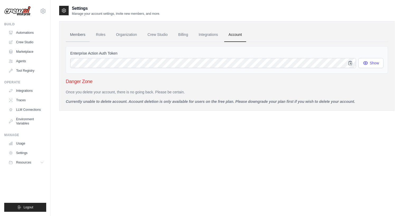
click at [84, 35] on link "Members" at bounding box center [78, 35] width 24 height 14
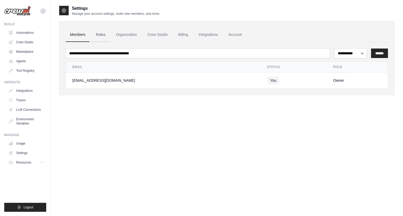
click at [103, 35] on link "Roles" at bounding box center [101, 35] width 18 height 14
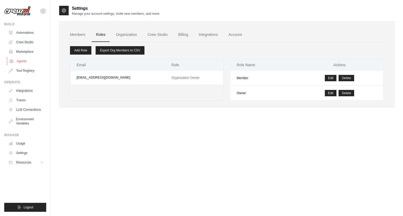
click at [24, 62] on link "Agents" at bounding box center [27, 61] width 40 height 8
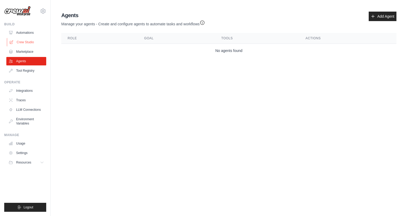
click at [29, 44] on link "Crew Studio" at bounding box center [27, 42] width 40 height 8
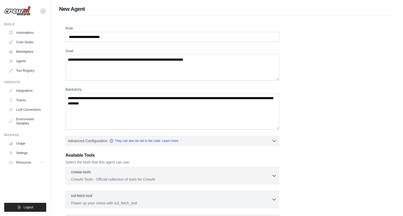
click at [41, 12] on icon at bounding box center [43, 11] width 6 height 6
click at [31, 37] on link "Settings" at bounding box center [43, 36] width 47 height 10
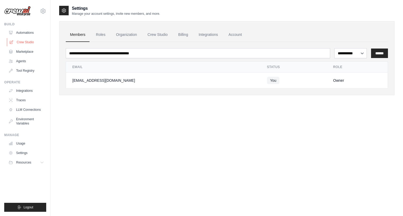
click at [29, 43] on link "Crew Studio" at bounding box center [27, 42] width 40 height 8
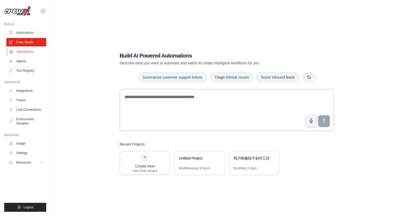
click at [31, 54] on link "Marketplace" at bounding box center [27, 52] width 40 height 8
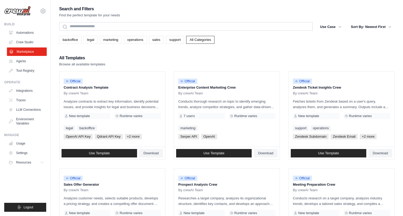
click at [25, 53] on link "Marketplace" at bounding box center [27, 52] width 40 height 8
click at [25, 60] on link "Agents" at bounding box center [27, 61] width 40 height 8
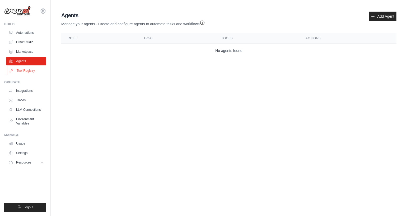
click at [39, 68] on link "Tool Registry" at bounding box center [27, 71] width 40 height 8
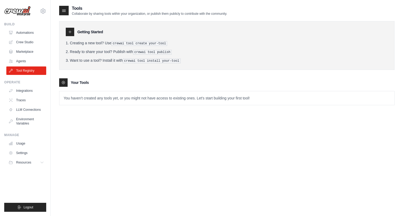
click at [72, 34] on icon at bounding box center [70, 32] width 4 height 4
click at [27, 63] on link "Agents" at bounding box center [27, 61] width 40 height 8
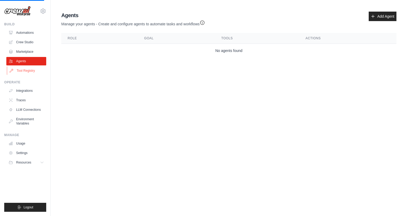
click at [28, 74] on link "Tool Registry" at bounding box center [27, 71] width 40 height 8
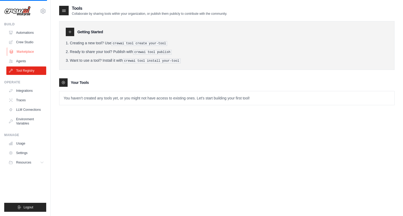
click at [26, 53] on link "Marketplace" at bounding box center [27, 52] width 40 height 8
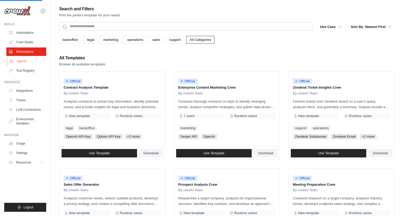
click at [26, 59] on link "Agents" at bounding box center [27, 61] width 40 height 8
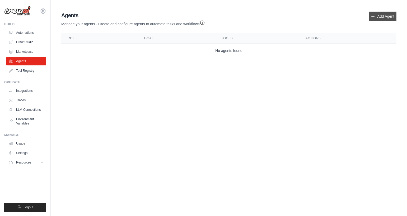
click at [373, 15] on icon at bounding box center [373, 16] width 4 height 4
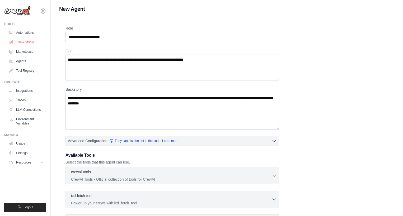
click at [34, 40] on link "Crew Studio" at bounding box center [27, 42] width 40 height 8
click at [28, 33] on link "Automations" at bounding box center [27, 33] width 40 height 8
click at [27, 38] on link "Crew Studio" at bounding box center [27, 42] width 40 height 8
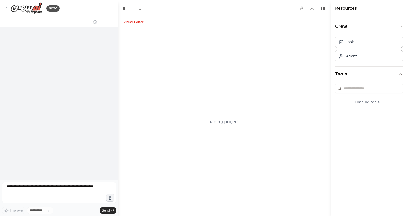
select select "****"
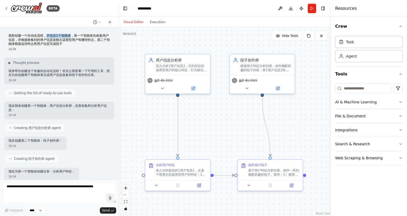
drag, startPoint x: 47, startPoint y: 35, endPoint x: 72, endPoint y: 35, distance: 25.1
click at [72, 35] on p "我想创建一个自动化流程，共包含2个智能体，第一个智能体先收集用户信息，并根据收集到的用户信息发散出该类型用户有哪些特点，第二个智能体根据这些特点将用户信息写成…" at bounding box center [58, 40] width 101 height 12
click at [73, 35] on p "我想创建一个自动化流程，共包含2个智能体，第一个智能体先收集用户信息，并根据收集到的用户信息发散出该类型用户有哪些特点，第二个智能体根据这些特点将用户信息写成…" at bounding box center [58, 40] width 101 height 12
drag, startPoint x: 77, startPoint y: 36, endPoint x: 93, endPoint y: 36, distance: 15.9
click at [93, 36] on p "我想创建一个自动化流程，共包含2个智能体，第一个智能体先收集用户信息，并根据收集到的用户信息发散出该类型用户有哪些特点，第二个智能体根据这些特点将用户信息写成…" at bounding box center [58, 40] width 101 height 12
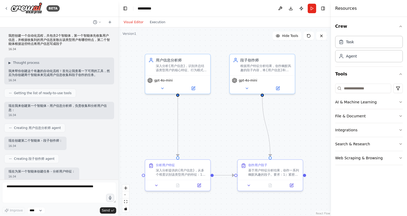
click at [76, 42] on p "我想创建一个自动化流程，共包含2个智能体，第一个智能体先收集用户信息，并根据收集到的用户信息发散出该类型用户有哪些特点，第二个智能体根据这些特点将用户信息写成…" at bounding box center [58, 40] width 101 height 12
click at [151, 20] on button "Execution" at bounding box center [158, 22] width 22 height 6
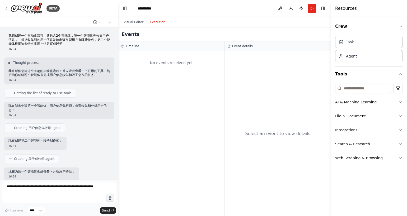
click at [184, 62] on div "No events received yet" at bounding box center [171, 63] width 101 height 18
drag, startPoint x: 242, startPoint y: 66, endPoint x: 256, endPoint y: 70, distance: 15.3
click at [242, 67] on div "Select an event to view details" at bounding box center [278, 133] width 106 height 165
click at [262, 80] on div "Select an event to view details" at bounding box center [278, 133] width 106 height 165
drag, startPoint x: 230, startPoint y: 106, endPoint x: 199, endPoint y: 104, distance: 31.0
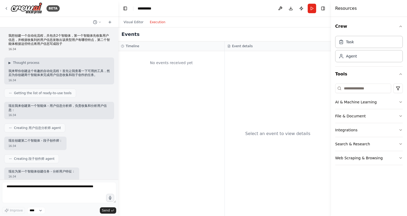
click at [225, 106] on div "Select an event to view details" at bounding box center [278, 133] width 106 height 165
drag, startPoint x: 191, startPoint y: 103, endPoint x: 164, endPoint y: 48, distance: 61.5
click at [188, 98] on div "No events received yet" at bounding box center [171, 133] width 106 height 165
click at [133, 20] on button "Visual Editor" at bounding box center [134, 22] width 26 height 6
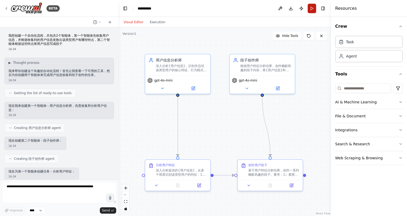
click at [314, 11] on button "Run" at bounding box center [312, 9] width 8 height 10
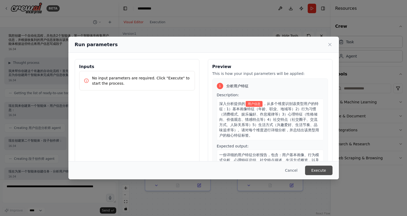
click at [314, 168] on button "Execute" at bounding box center [318, 171] width 27 height 10
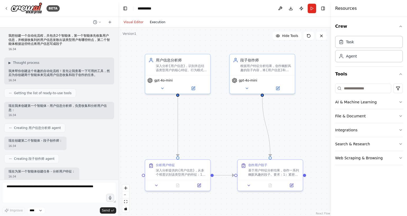
drag, startPoint x: 161, startPoint y: 23, endPoint x: 149, endPoint y: 23, distance: 12.7
click at [161, 23] on button "Execution" at bounding box center [158, 22] width 22 height 6
click at [137, 23] on button "Visual Editor" at bounding box center [134, 22] width 26 height 6
click at [260, 169] on div "基于用户特征分析结果，创作一系列幽默风趣的段子。要求：1）紧密结合{用户信息}和分析出的用户特征 2）创作不同类型的段子（日常生活类、职场类、情感类、消费类等…" at bounding box center [273, 172] width 51 height 8
click at [192, 169] on div "深入分析提供的{用户信息}，从多个维度识别该类型用户的特征：1）基本画像特征（年龄、职业、地域等）2）行为习惯（消费模式、娱乐偏好、作息规律等）3）心理特征（…" at bounding box center [181, 172] width 51 height 8
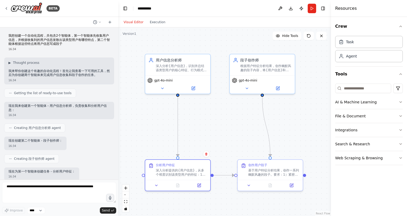
click at [189, 137] on div ".deletable-edge-delete-btn { width: 20px; height: 20px; border: 0px solid #ffff…" at bounding box center [224, 121] width 213 height 189
drag, startPoint x: 311, startPoint y: 133, endPoint x: 284, endPoint y: 123, distance: 29.3
click at [307, 123] on div "Goal of the agent" at bounding box center [308, 123] width 51 height 4
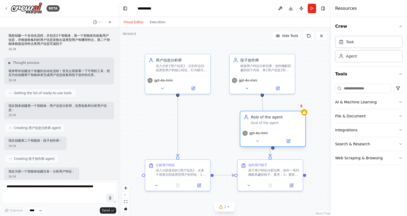
drag, startPoint x: 310, startPoint y: 115, endPoint x: 279, endPoint y: 115, distance: 31.2
click at [279, 115] on div "Role of the agent" at bounding box center [276, 117] width 51 height 5
click at [301, 107] on icon at bounding box center [301, 106] width 3 height 3
click at [290, 106] on button "Confirm" at bounding box center [286, 106] width 19 height 6
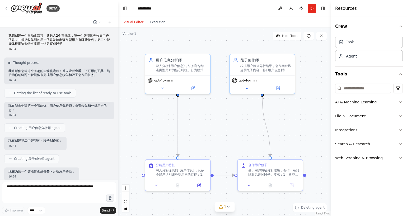
click at [287, 105] on div ".deletable-edge-delete-btn { width: 20px; height: 20px; border: 0px solid #ffff…" at bounding box center [224, 121] width 213 height 189
click at [267, 74] on div "段子创作师 根据用户特征分析结果，创作幽默风趣的段子内容，将{用户信息}和用户特点巧妙融合，创造出既贴合用户特征又富有娱乐性的原创段子" at bounding box center [262, 63] width 65 height 21
click at [259, 69] on div "根据用户特征分析结果，创作幽默风趣的段子内容，将{用户信息}和用户特点巧妙融合，创造出既贴合用户特征又富有娱乐性的原创段子" at bounding box center [265, 67] width 51 height 8
click at [277, 86] on icon at bounding box center [277, 87] width 3 height 3
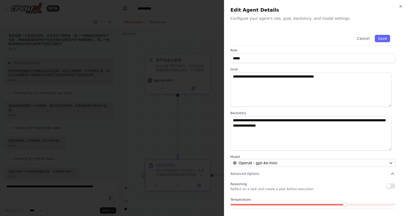
scroll to position [23, 0]
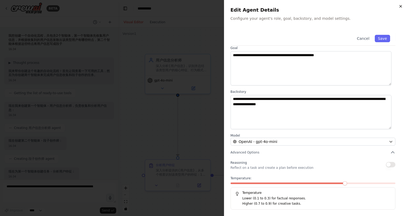
click at [399, 6] on icon "button" at bounding box center [401, 6] width 4 height 4
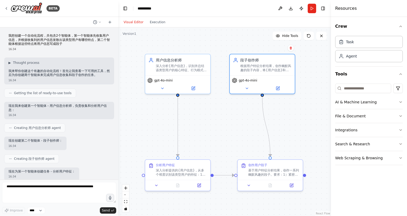
click at [294, 104] on div ".deletable-edge-delete-btn { width: 20px; height: 20px; border: 0px solid #ffff…" at bounding box center [224, 121] width 213 height 189
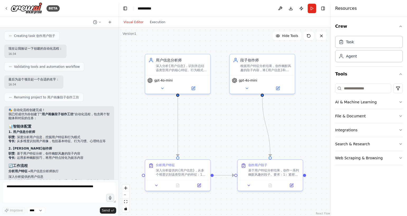
scroll to position [255, 0]
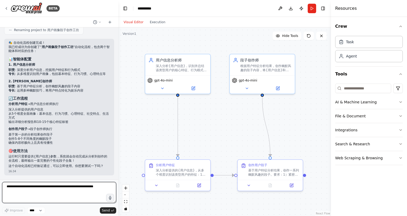
click at [29, 187] on textarea at bounding box center [59, 192] width 114 height 21
type textarea "********"
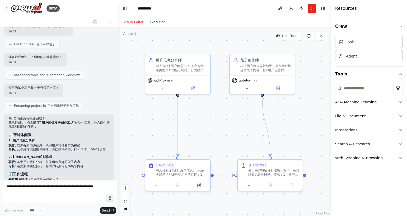
scroll to position [287, 0]
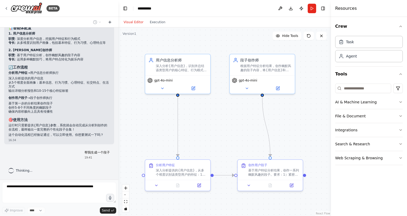
click at [109, 21] on icon at bounding box center [110, 22] width 4 height 4
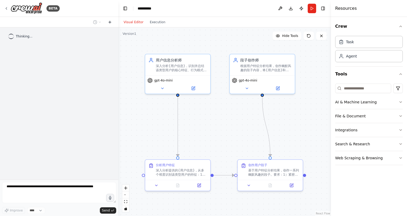
scroll to position [0, 0]
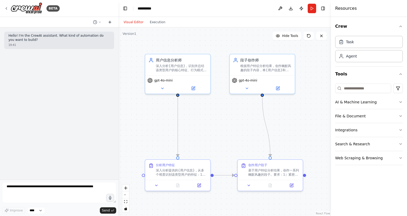
click at [110, 23] on icon at bounding box center [110, 22] width 4 height 4
click at [7, 7] on icon at bounding box center [6, 8] width 4 height 4
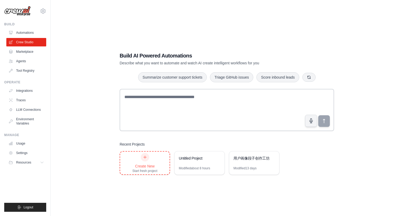
click at [154, 164] on div "Create New" at bounding box center [144, 166] width 25 height 5
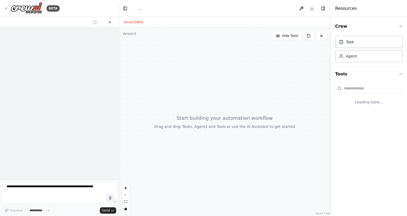
select select "****"
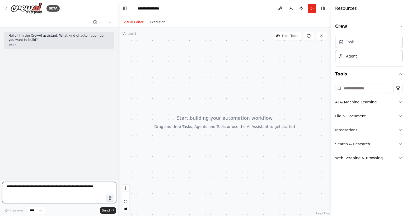
click at [73, 189] on textarea at bounding box center [59, 192] width 114 height 21
type textarea "**********"
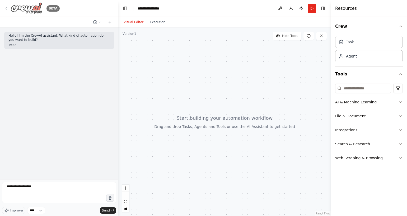
click at [7, 9] on icon at bounding box center [6, 8] width 4 height 4
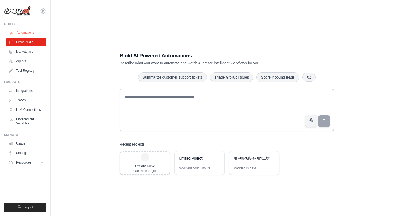
click at [30, 34] on link "Automations" at bounding box center [27, 33] width 40 height 8
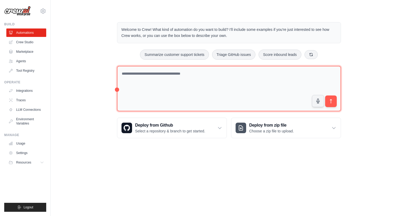
click at [162, 90] on textarea at bounding box center [229, 89] width 224 height 46
type textarea "**********"
type textarea "*"
click at [156, 72] on textarea "**********" at bounding box center [229, 89] width 224 height 46
type textarea "**********"
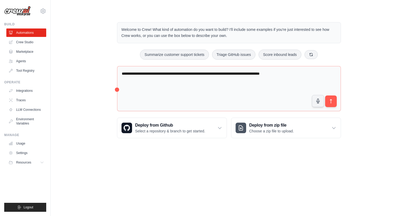
click at [121, 150] on main "**********" at bounding box center [229, 76] width 356 height 152
click at [332, 104] on icon "submit" at bounding box center [331, 102] width 6 height 6
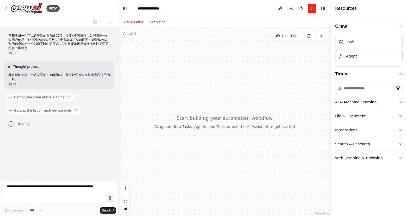
click at [10, 66] on span "▶" at bounding box center [9, 67] width 2 height 4
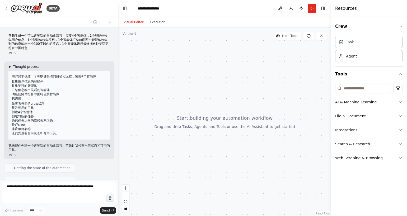
click at [9, 66] on span "▼" at bounding box center [9, 67] width 2 height 4
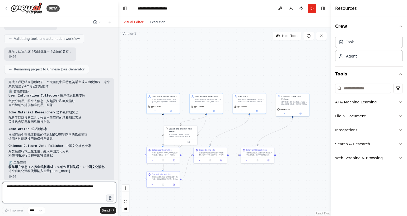
scroll to position [299, 0]
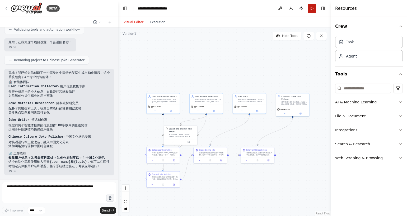
click at [312, 10] on button "Run" at bounding box center [312, 9] width 8 height 10
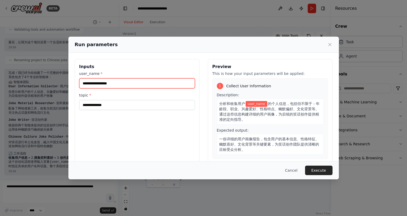
click at [125, 82] on input "user_name *" at bounding box center [137, 83] width 116 height 10
type input "*"
type input "*****"
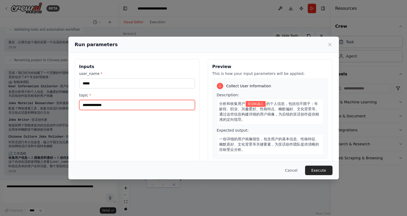
click at [94, 106] on input "topic *" at bounding box center [137, 105] width 116 height 10
type input "*"
type input "**"
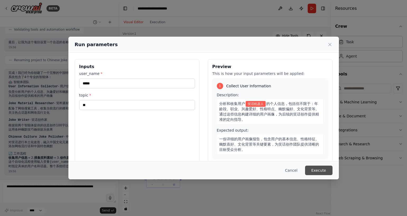
click at [330, 173] on button "Execute" at bounding box center [318, 171] width 27 height 10
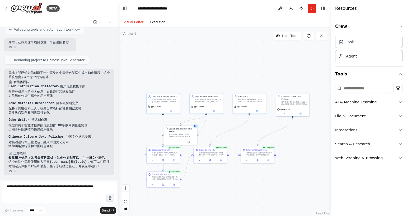
click at [151, 24] on button "Execution" at bounding box center [158, 22] width 22 height 6
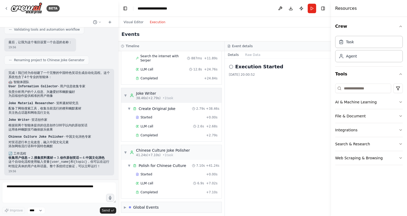
scroll to position [105, 0]
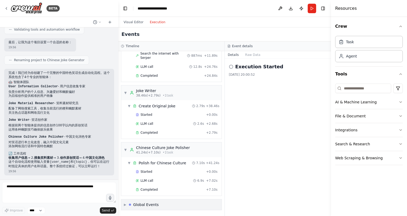
click at [124, 206] on span "▶" at bounding box center [125, 205] width 2 height 4
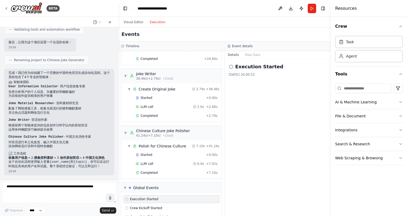
scroll to position [144, 0]
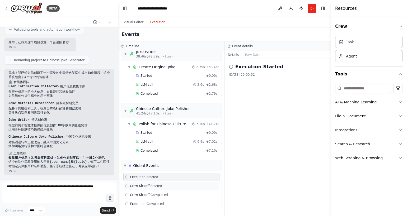
click at [143, 184] on span "Crew Kickoff Started" at bounding box center [146, 186] width 32 height 4
click at [148, 176] on span "Execution Started" at bounding box center [144, 177] width 28 height 4
click at [147, 186] on span "Crew Kickoff Started" at bounding box center [146, 186] width 32 height 4
click at [146, 194] on span "Crew Kickoff Completed" at bounding box center [149, 195] width 38 height 4
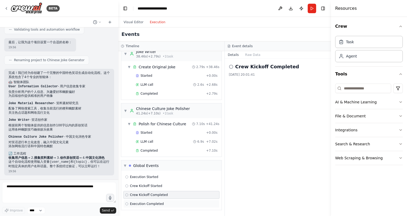
click at [151, 205] on span "Execution Completed" at bounding box center [147, 204] width 34 height 4
click at [152, 189] on div "Crew Kickoff Started" at bounding box center [171, 186] width 96 height 8
click at [152, 196] on span "Crew Kickoff Completed" at bounding box center [149, 195] width 38 height 4
click at [150, 170] on div "▼ Global Events" at bounding box center [171, 166] width 100 height 11
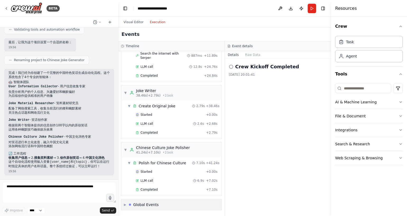
scroll to position [105, 0]
click at [150, 205] on div "Global Events" at bounding box center [146, 204] width 26 height 5
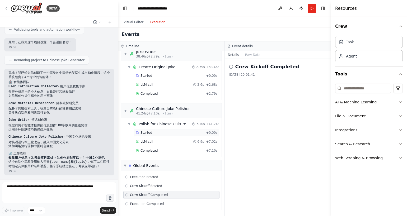
click at [152, 134] on div "Started" at bounding box center [170, 133] width 68 height 4
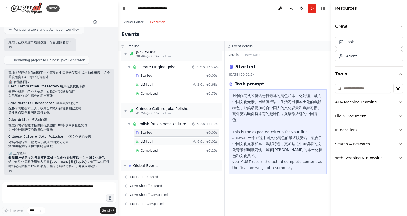
click at [155, 143] on div "LLM call 6.9s + 7.02s" at bounding box center [177, 142] width 82 height 4
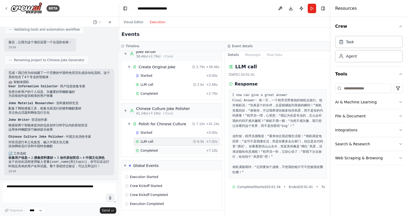
click at [153, 147] on div "Completed + 7.10s" at bounding box center [177, 151] width 86 height 8
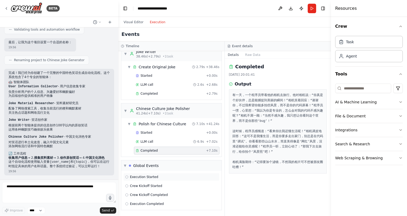
click at [150, 175] on div "Execution Started" at bounding box center [171, 177] width 96 height 8
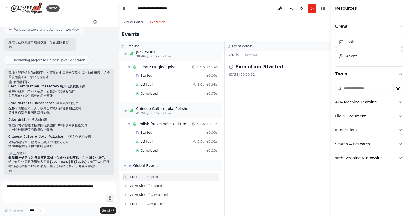
click at [243, 89] on div "Execution Started 2025/8/21 20:00:52" at bounding box center [278, 137] width 106 height 157
click at [232, 65] on circle at bounding box center [230, 66] width 3 height 3
click at [252, 71] on div "Execution Started 2025/8/21 20:00:52" at bounding box center [278, 70] width 98 height 14
click at [254, 55] on button "Raw Data" at bounding box center [253, 54] width 22 height 7
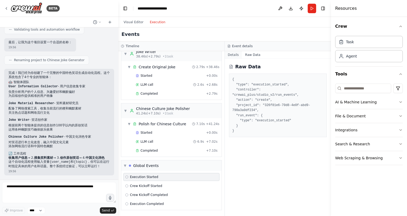
click at [234, 57] on button "Details" at bounding box center [233, 54] width 17 height 7
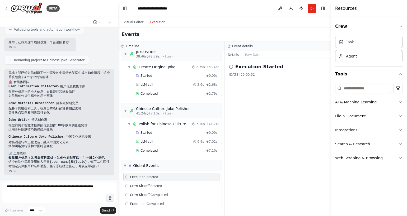
click at [247, 85] on div "Execution Started 2025/8/21 20:00:52" at bounding box center [278, 137] width 106 height 157
click at [124, 21] on button "Visual Editor" at bounding box center [134, 22] width 26 height 6
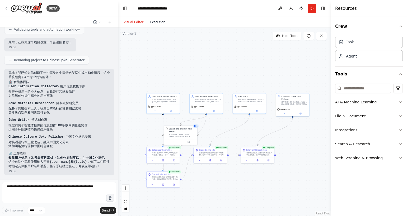
click at [159, 20] on button "Execution" at bounding box center [158, 22] width 22 height 6
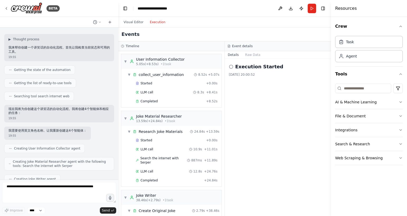
scroll to position [0, 0]
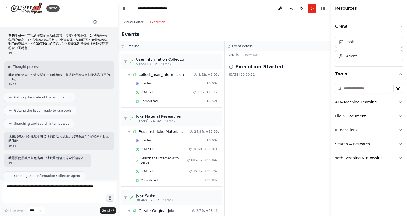
click at [109, 21] on icon at bounding box center [110, 22] width 4 height 4
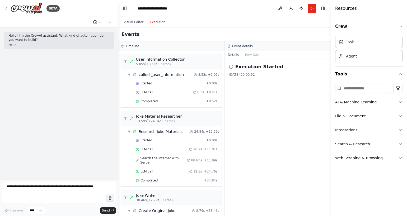
click at [99, 21] on icon at bounding box center [99, 22] width 3 height 3
click at [86, 41] on span "帮我生成一个可以讲笑话的自动化流程，需要4个智能体，1个智能体收集用户信息，1个智能体收集笑料，1个智能体汇总前面两个智能体收集到的信息输出一个100字以内的…" at bounding box center [76, 41] width 39 height 4
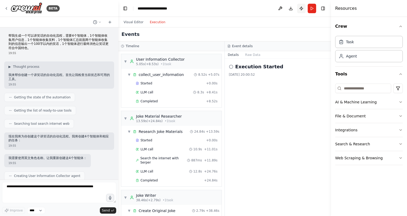
click at [302, 7] on button "Publish" at bounding box center [301, 9] width 8 height 10
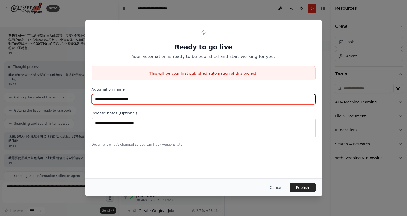
click at [139, 101] on input "**********" at bounding box center [204, 99] width 224 height 10
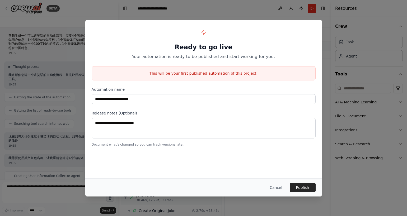
click at [165, 83] on div "**********" at bounding box center [203, 86] width 237 height 133
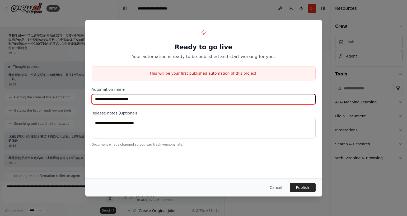
click at [150, 99] on input "**********" at bounding box center [204, 99] width 224 height 10
drag, startPoint x: 146, startPoint y: 99, endPoint x: 94, endPoint y: 99, distance: 52.1
click at [94, 99] on input "**********" at bounding box center [204, 99] width 224 height 10
type input "*"
type input "*******"
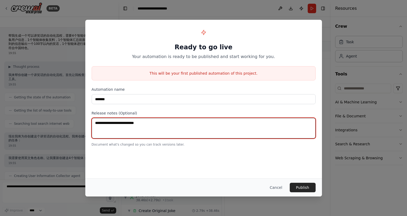
click at [106, 131] on textarea at bounding box center [204, 128] width 224 height 21
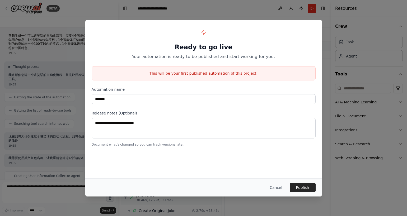
click at [138, 111] on label "Release notes (Optional)" at bounding box center [204, 113] width 224 height 5
click at [298, 187] on button "Publish" at bounding box center [303, 188] width 26 height 10
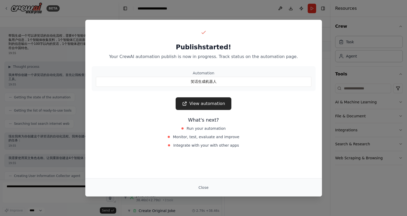
click at [211, 81] on div "笑话生成机器人" at bounding box center [204, 82] width 216 height 10
click at [208, 104] on link "View automation" at bounding box center [204, 104] width 56 height 13
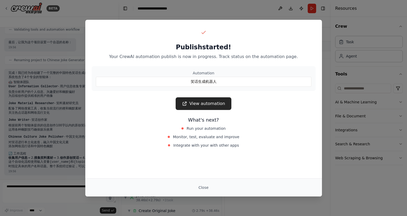
click at [217, 12] on div "Publish started! Your CrewAI automation publish is now in progress. Track statu…" at bounding box center [203, 108] width 407 height 216
click at [201, 187] on button "Close" at bounding box center [203, 188] width 18 height 10
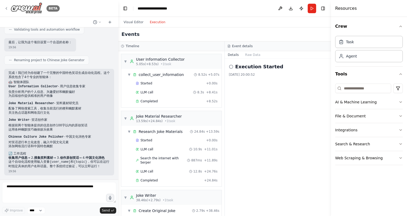
click at [6, 7] on icon at bounding box center [6, 8] width 4 height 4
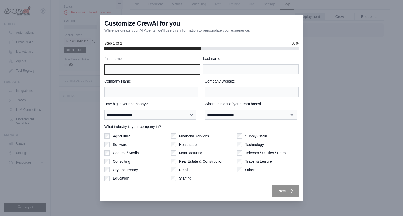
click at [146, 70] on input "First name" at bounding box center [152, 69] width 96 height 10
click at [152, 58] on label "First name" at bounding box center [152, 58] width 96 height 5
click at [152, 64] on input "First name" at bounding box center [152, 69] width 96 height 10
click at [140, 34] on div "Customize CrewAI for you While we create your AI Agents, we'll use this informa…" at bounding box center [201, 26] width 203 height 22
drag, startPoint x: 262, startPoint y: 31, endPoint x: 104, endPoint y: 31, distance: 157.8
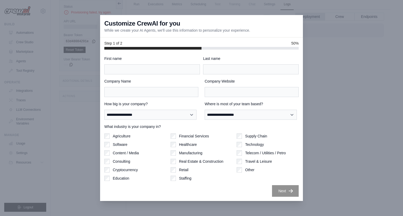
click at [104, 31] on div "Customize CrewAI for you While we create your AI Agents, we'll use this informa…" at bounding box center [201, 26] width 203 height 22
click at [207, 59] on label "Last name" at bounding box center [251, 58] width 96 height 5
click at [207, 64] on input "Last name" at bounding box center [251, 69] width 96 height 10
click at [165, 66] on input "First name" at bounding box center [152, 69] width 96 height 10
type input "*"
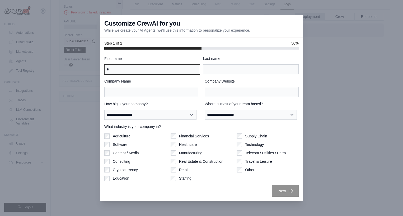
type input "*"
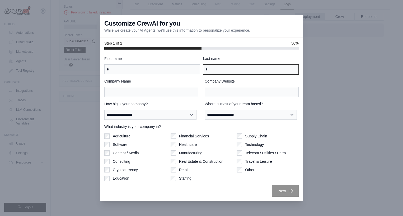
type input "*****"
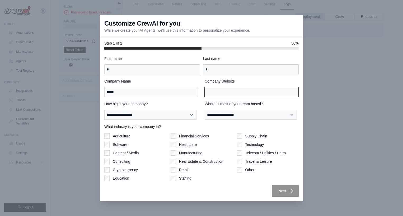
type input "*****"
click at [120, 137] on label "Agriculture" at bounding box center [122, 136] width 18 height 5
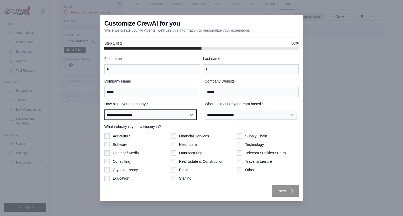
click at [131, 117] on select "**********" at bounding box center [150, 115] width 92 height 10
click at [156, 118] on select "**********" at bounding box center [150, 115] width 92 height 10
select select "**********"
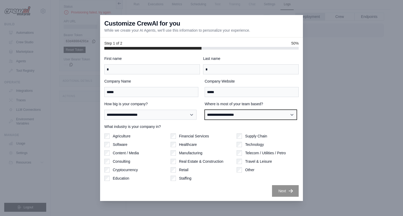
click at [219, 115] on select "**********" at bounding box center [251, 115] width 92 height 10
select select "**********"
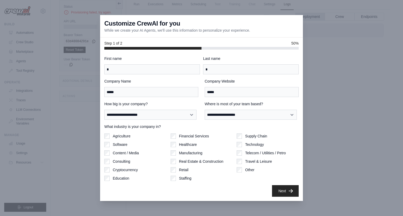
click at [124, 136] on label "Agriculture" at bounding box center [122, 136] width 18 height 5
click at [116, 146] on label "Software" at bounding box center [120, 144] width 15 height 5
click at [278, 190] on button "Next" at bounding box center [285, 191] width 27 height 12
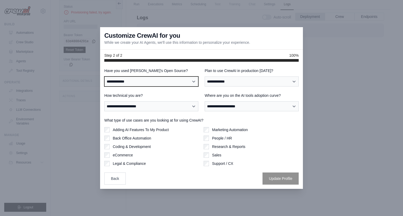
click at [135, 79] on select "**********" at bounding box center [151, 82] width 94 height 10
select select "**"
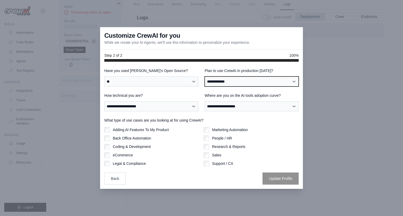
click at [239, 81] on select "**********" at bounding box center [252, 82] width 94 height 10
select select "*****"
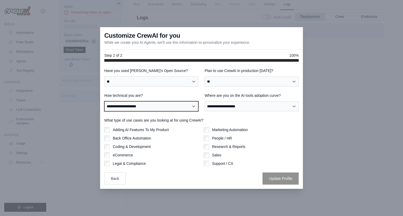
click at [144, 110] on select "**********" at bounding box center [151, 106] width 94 height 10
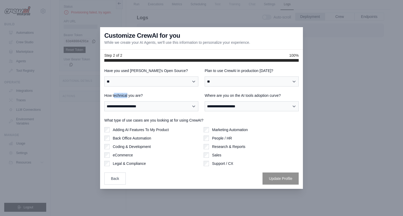
drag, startPoint x: 129, startPoint y: 95, endPoint x: 114, endPoint y: 96, distance: 14.8
click at [114, 96] on label "How technical you are?" at bounding box center [151, 95] width 94 height 5
click at [115, 96] on label "How technical you are?" at bounding box center [151, 95] width 94 height 5
click at [115, 101] on select "**********" at bounding box center [151, 106] width 94 height 10
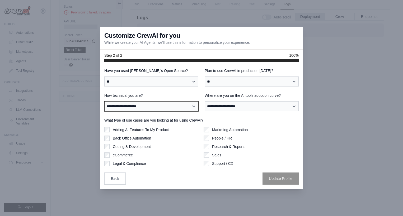
click at [118, 104] on select "**********" at bounding box center [151, 106] width 94 height 10
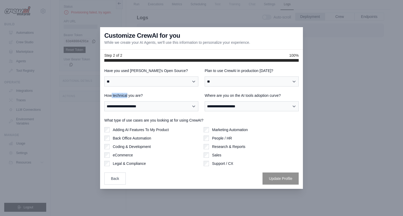
drag, startPoint x: 112, startPoint y: 96, endPoint x: 129, endPoint y: 96, distance: 16.9
click at [129, 96] on label "How technical you are?" at bounding box center [151, 95] width 94 height 5
click at [148, 92] on div "**********" at bounding box center [201, 126] width 194 height 117
drag, startPoint x: 148, startPoint y: 98, endPoint x: 100, endPoint y: 96, distance: 48.4
click at [100, 96] on div "**********" at bounding box center [201, 125] width 203 height 127
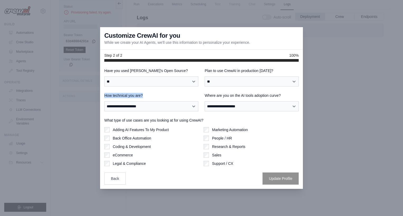
click at [150, 95] on label "How technical you are?" at bounding box center [151, 95] width 94 height 5
click at [150, 101] on select "**********" at bounding box center [151, 106] width 94 height 10
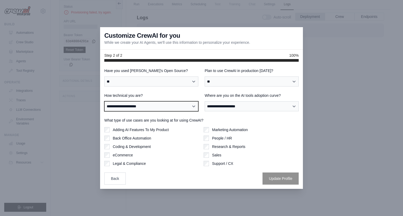
click at [133, 110] on select "**********" at bounding box center [151, 106] width 94 height 10
select select "**********"
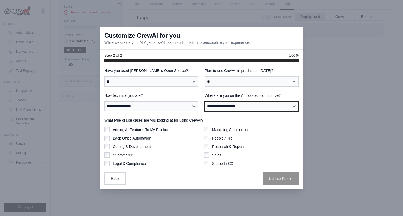
click at [225, 106] on select "**********" at bounding box center [252, 106] width 94 height 10
select select "**********"
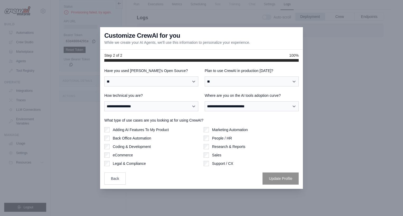
click at [216, 148] on label "Research & Reports" at bounding box center [228, 146] width 33 height 5
click at [288, 182] on button "Update Profile" at bounding box center [281, 179] width 36 height 12
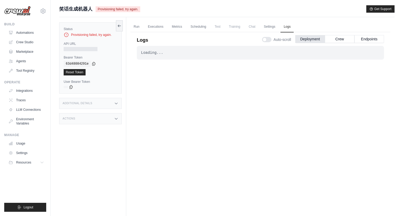
click at [99, 102] on div "Additional Details" at bounding box center [90, 103] width 63 height 11
click at [109, 103] on div "Additional Details" at bounding box center [90, 103] width 63 height 11
click at [101, 119] on div "Actions" at bounding box center [90, 118] width 63 height 11
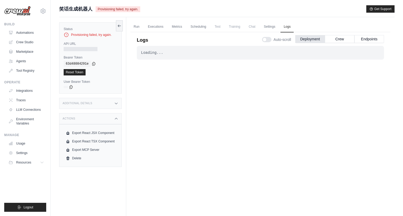
click at [107, 103] on div "Additional Details" at bounding box center [90, 103] width 63 height 11
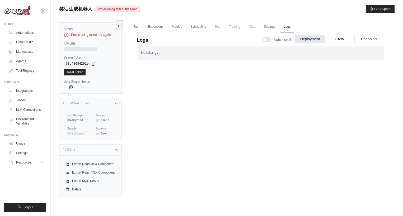
click at [107, 103] on div "Additional Details" at bounding box center [90, 103] width 63 height 11
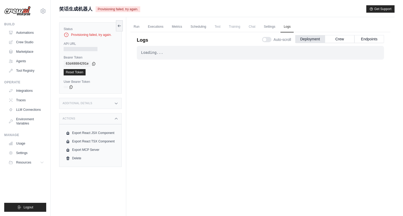
click at [102, 119] on div "Actions" at bounding box center [90, 118] width 63 height 11
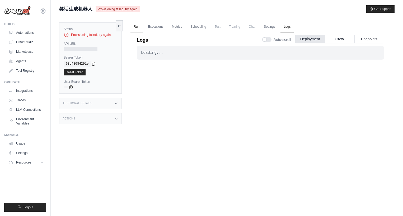
click at [135, 27] on link "Run" at bounding box center [137, 26] width 12 height 11
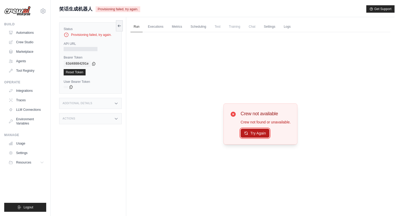
click at [248, 133] on button "Try Again" at bounding box center [255, 133] width 29 height 9
click at [248, 132] on button "Try Again" at bounding box center [255, 133] width 29 height 9
click at [152, 27] on link "Executions" at bounding box center [156, 26] width 22 height 11
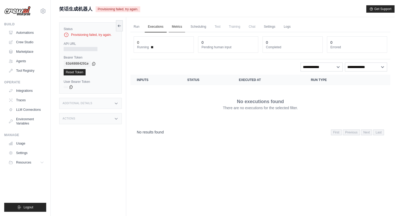
click at [177, 27] on link "Metrics" at bounding box center [177, 26] width 17 height 11
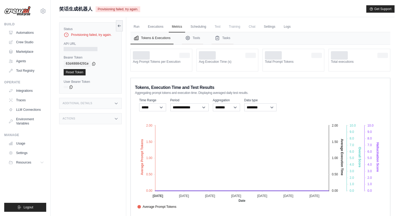
click at [234, 144] on foreignobject "Average Prompt Tokens Average Execution Time Score [MEDICAL_DATA] Score Crew Ve…" at bounding box center [260, 164] width 251 height 92
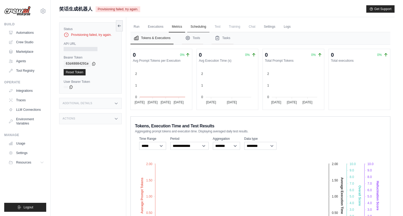
click at [199, 26] on link "Scheduling" at bounding box center [198, 26] width 22 height 11
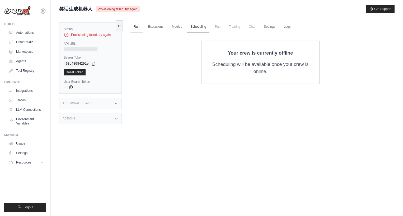
click at [135, 27] on link "Run" at bounding box center [137, 26] width 12 height 11
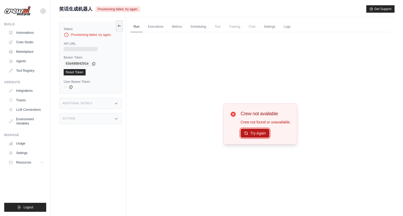
click at [258, 136] on button "Try Again" at bounding box center [255, 133] width 29 height 9
click at [120, 26] on icon at bounding box center [119, 26] width 4 height 4
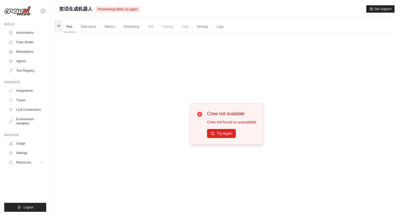
drag, startPoint x: 98, startPoint y: 8, endPoint x: 126, endPoint y: 9, distance: 28.8
click at [126, 9] on span "Provisioning failed, try again." at bounding box center [118, 9] width 45 height 6
click at [164, 54] on div "Crew not available Crew not found or unavailable. Try Again" at bounding box center [226, 124] width 327 height 184
click at [58, 27] on icon at bounding box center [58, 26] width 4 height 4
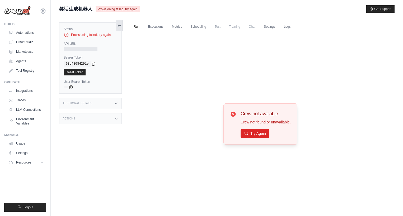
click at [120, 27] on icon at bounding box center [119, 26] width 4 height 4
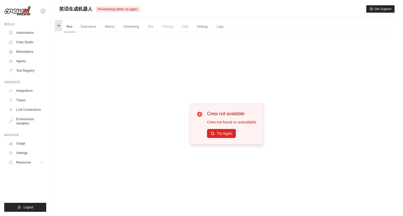
click at [56, 24] on button at bounding box center [58, 25] width 7 height 11
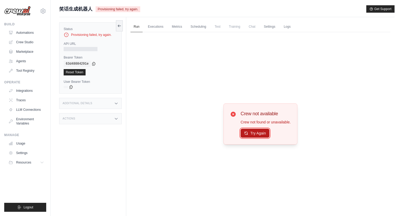
click at [248, 130] on button "Try Again" at bounding box center [255, 133] width 29 height 9
click at [27, 40] on link "Crew Studio" at bounding box center [27, 42] width 40 height 8
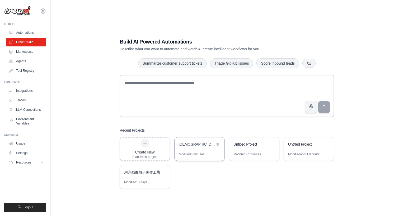
click at [193, 150] on div "Chinese Joke Generator" at bounding box center [200, 145] width 50 height 15
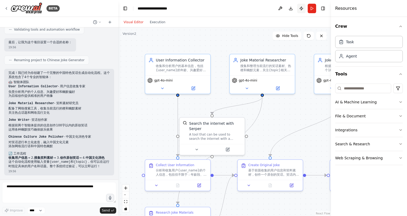
click at [302, 10] on button "Publish" at bounding box center [301, 9] width 8 height 10
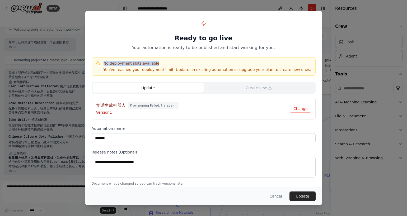
drag, startPoint x: 104, startPoint y: 63, endPoint x: 157, endPoint y: 62, distance: 52.9
click at [157, 62] on h4 "No deployment slots available" at bounding box center [208, 63] width 208 height 5
click at [156, 63] on h4 "No deployment slots available" at bounding box center [208, 63] width 208 height 5
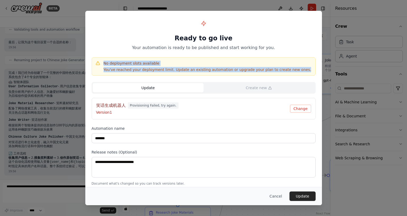
drag, startPoint x: 299, startPoint y: 69, endPoint x: 104, endPoint y: 63, distance: 195.1
click at [104, 63] on div "No deployment slots available You've reached your deployment limit. Update an e…" at bounding box center [203, 67] width 217 height 12
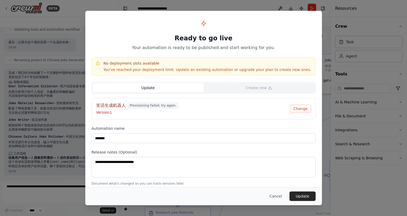
click at [336, 78] on div "Ready to go live Your automation is ready to be published and start working for…" at bounding box center [203, 108] width 407 height 216
click at [276, 199] on button "Cancel" at bounding box center [275, 197] width 21 height 10
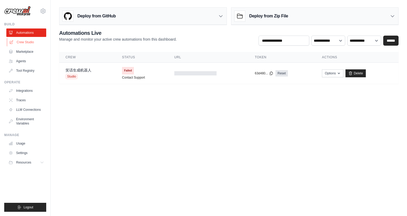
click at [21, 43] on link "Crew Studio" at bounding box center [27, 42] width 40 height 8
click at [78, 73] on div "笑话生成机器人 Studio" at bounding box center [79, 74] width 26 height 12
click at [341, 74] on icon "button" at bounding box center [339, 73] width 4 height 4
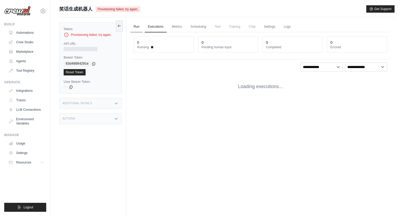
click at [137, 26] on link "Run" at bounding box center [137, 26] width 12 height 11
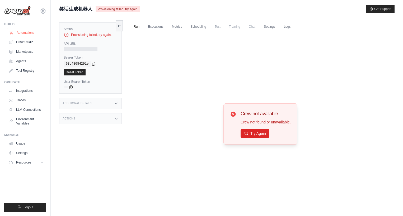
click at [26, 32] on link "Automations" at bounding box center [27, 33] width 40 height 8
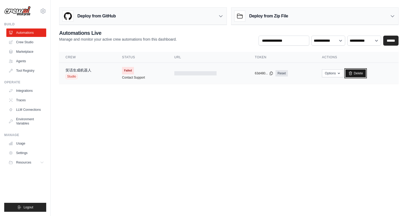
click at [351, 72] on icon at bounding box center [350, 73] width 3 height 3
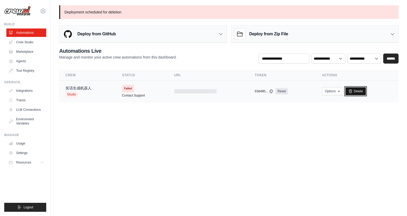
click at [355, 90] on link "Delete" at bounding box center [356, 91] width 20 height 8
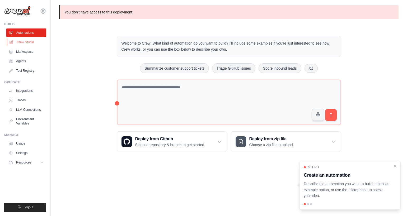
click at [24, 43] on link "Crew Studio" at bounding box center [27, 42] width 40 height 8
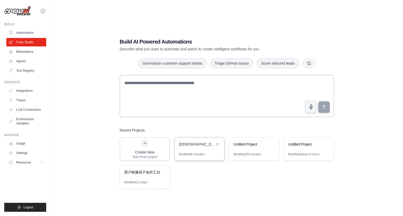
click at [196, 142] on div "[DEMOGRAPHIC_DATA] Joke Generator" at bounding box center [197, 144] width 36 height 5
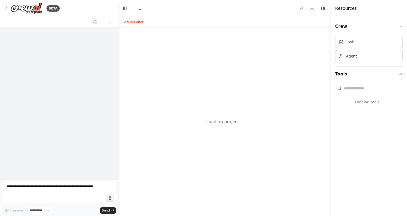
select select "****"
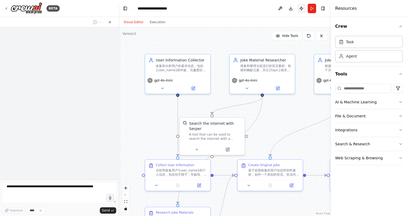
click at [301, 9] on button "Publish" at bounding box center [301, 9] width 8 height 10
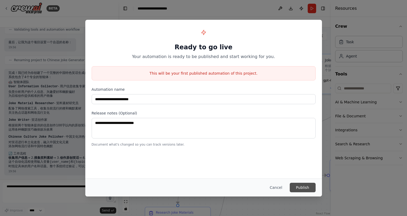
click at [301, 190] on button "Publish" at bounding box center [303, 188] width 26 height 10
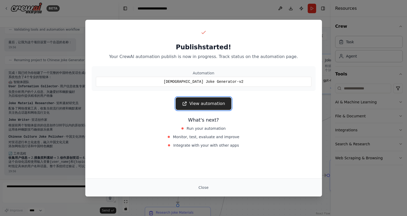
click at [203, 105] on link "View automation" at bounding box center [204, 104] width 56 height 13
click at [208, 187] on button "Close" at bounding box center [203, 188] width 18 height 10
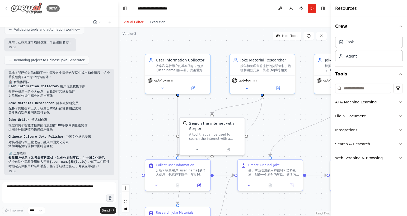
click at [6, 8] on icon at bounding box center [6, 8] width 1 height 2
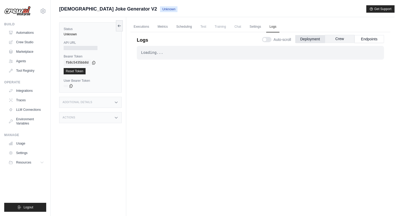
click at [337, 39] on button "Crew" at bounding box center [340, 39] width 30 height 8
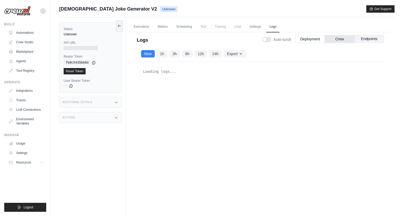
click at [364, 37] on button "Endpoints" at bounding box center [370, 39] width 30 height 8
click at [345, 38] on button "Crew" at bounding box center [340, 39] width 30 height 8
click at [308, 41] on button "Deployment" at bounding box center [310, 39] width 30 height 8
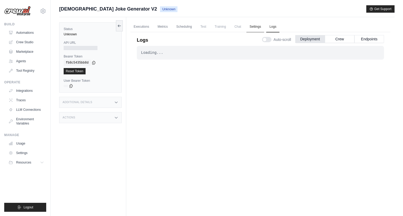
click at [259, 27] on link "Settings" at bounding box center [256, 26] width 18 height 11
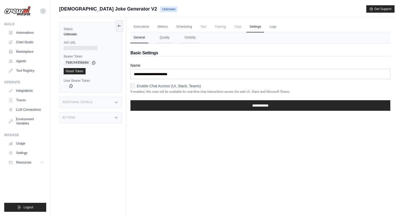
click at [242, 26] on span "Chat" at bounding box center [237, 26] width 13 height 11
click at [223, 26] on span "Training" at bounding box center [221, 26] width 18 height 11
click at [193, 27] on link "Scheduling" at bounding box center [184, 26] width 22 height 11
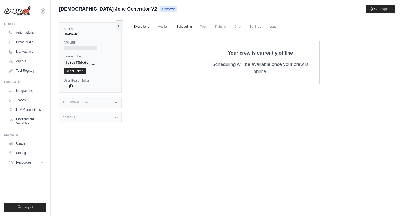
click at [146, 28] on link "Executions" at bounding box center [142, 26] width 22 height 11
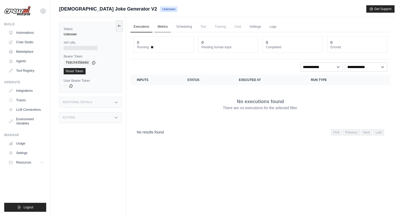
click at [169, 26] on link "Metrics" at bounding box center [163, 26] width 17 height 11
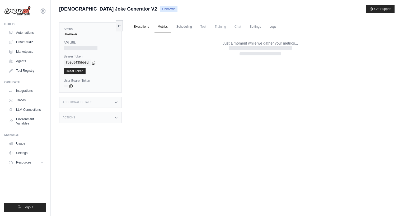
click at [142, 28] on link "Executions" at bounding box center [142, 26] width 22 height 11
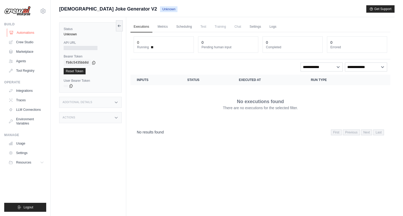
click at [28, 34] on link "Automations" at bounding box center [27, 33] width 40 height 8
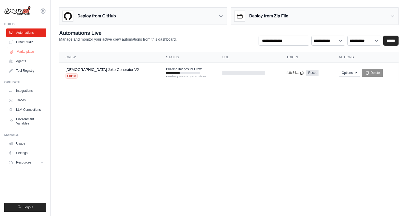
click at [35, 54] on link "Marketplace" at bounding box center [27, 52] width 40 height 8
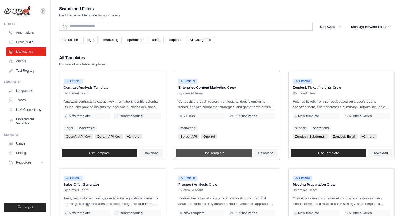
click at [235, 153] on link "Use Template" at bounding box center [214, 153] width 76 height 8
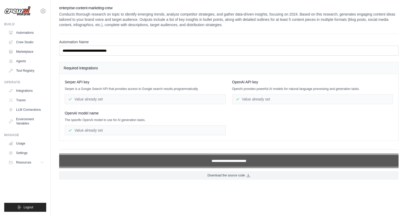
click at [223, 164] on input "**********" at bounding box center [229, 161] width 340 height 12
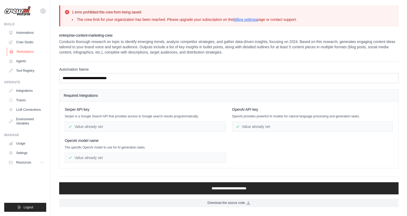
click at [24, 52] on link "Marketplace" at bounding box center [27, 52] width 40 height 8
click at [24, 41] on link "Crew Studio" at bounding box center [27, 42] width 40 height 8
click at [24, 33] on link "Automations" at bounding box center [27, 33] width 40 height 8
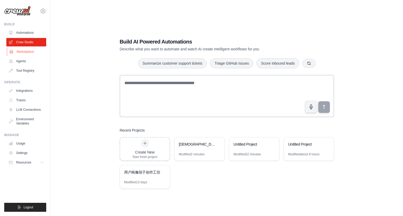
click at [26, 52] on link "Marketplace" at bounding box center [27, 52] width 40 height 8
click at [20, 54] on link "Marketplace" at bounding box center [27, 52] width 40 height 8
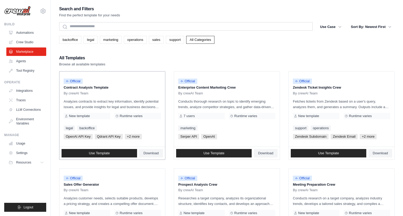
click at [132, 98] on div "Official Contract Analysis Template By crewAI Team Analyzes contracts to extrac…" at bounding box center [112, 109] width 106 height 75
click at [132, 108] on p "Analyzes contracts to extract key information, identify potential issues, and p…" at bounding box center [112, 104] width 97 height 11
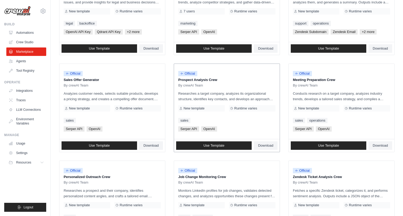
scroll to position [97, 0]
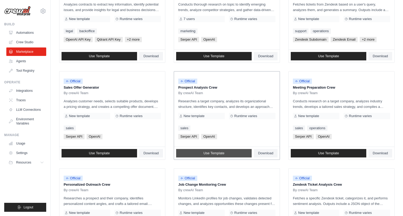
click at [218, 153] on span "Use Template" at bounding box center [213, 153] width 21 height 4
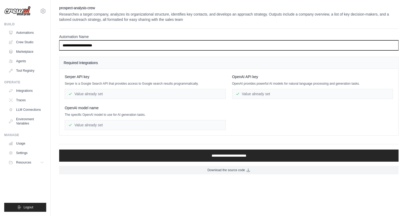
click at [101, 49] on input "**********" at bounding box center [229, 45] width 340 height 10
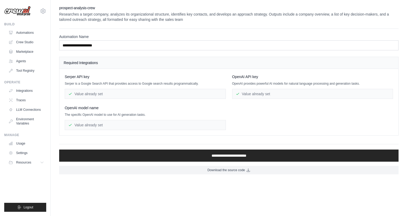
click at [116, 35] on label "Automation Name" at bounding box center [229, 36] width 340 height 5
click at [116, 40] on input "**********" at bounding box center [229, 45] width 340 height 10
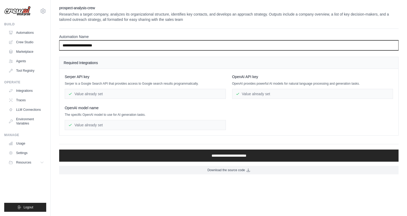
click at [111, 46] on input "**********" at bounding box center [229, 45] width 340 height 10
type input "*"
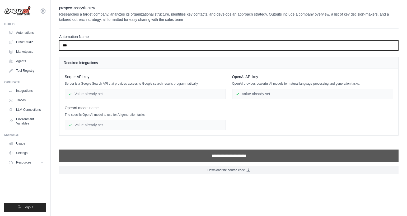
type input "***"
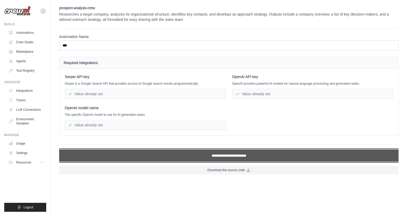
click at [222, 156] on input "**********" at bounding box center [229, 156] width 340 height 12
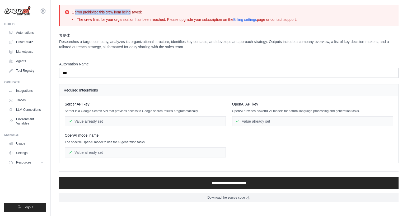
drag, startPoint x: 76, startPoint y: 12, endPoint x: 130, endPoint y: 12, distance: 54.7
click at [130, 12] on h2 "1 error prohibited this crew from being saved:" at bounding box center [184, 12] width 225 height 5
drag, startPoint x: 82, startPoint y: 21, endPoint x: 163, endPoint y: 18, distance: 80.6
click at [163, 18] on li "The crew limit for your organization has been reached. Please upgrade your subs…" at bounding box center [184, 19] width 225 height 5
click at [162, 19] on li "The crew limit for your organization has been reached. Please upgrade your subs…" at bounding box center [184, 19] width 225 height 5
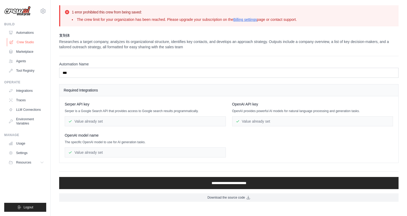
click at [26, 40] on link "Crew Studio" at bounding box center [27, 42] width 40 height 8
click at [26, 52] on link "Marketplace" at bounding box center [27, 52] width 40 height 8
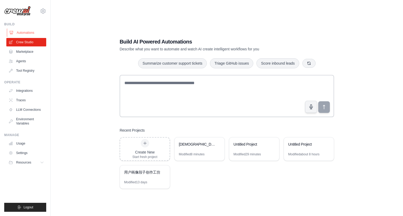
click at [37, 35] on link "Automations" at bounding box center [27, 33] width 40 height 8
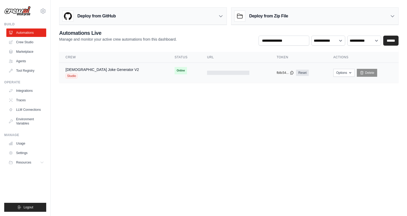
click at [123, 80] on td "[DEMOGRAPHIC_DATA] Joke Generator V2 Studio" at bounding box center [113, 73] width 109 height 20
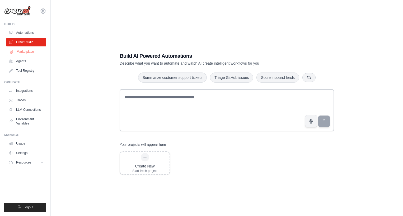
click at [29, 54] on link "Marketplace" at bounding box center [27, 52] width 40 height 8
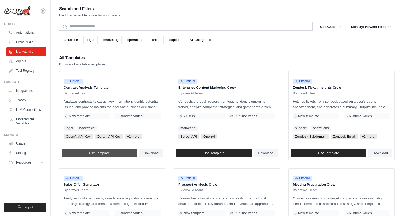
click at [111, 151] on link "Use Template" at bounding box center [100, 153] width 76 height 8
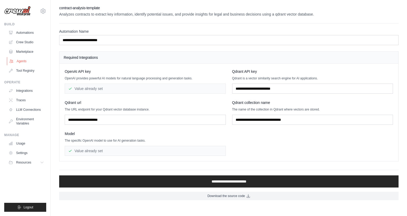
click at [22, 58] on link "Agents" at bounding box center [27, 61] width 40 height 8
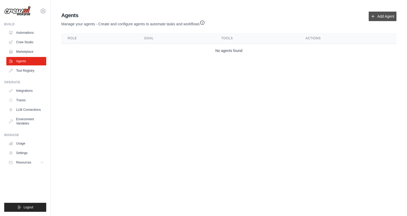
click at [377, 16] on link "Add Agent" at bounding box center [383, 17] width 28 height 10
click at [204, 24] on icon "button" at bounding box center [202, 23] width 4 height 4
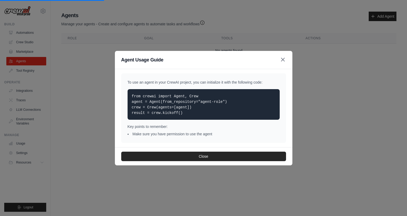
click at [283, 62] on icon "button" at bounding box center [283, 60] width 6 height 6
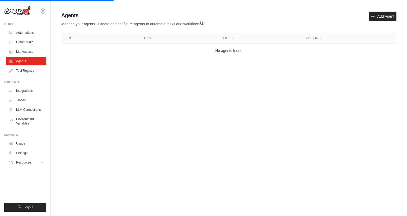
click at [147, 82] on body "whisky7758@gmail.com Settings Build Automations Crew Studio" at bounding box center [203, 108] width 407 height 216
click at [30, 73] on link "Tool Registry" at bounding box center [27, 71] width 40 height 8
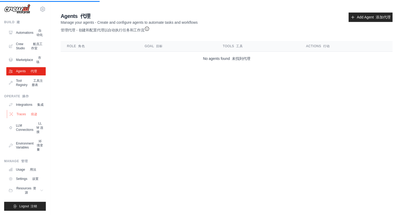
scroll to position [30, 0]
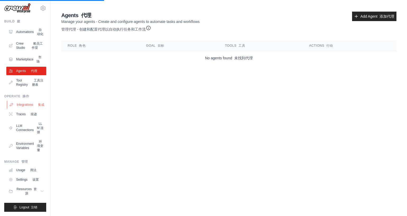
click at [29, 101] on link "Integrations 集成" at bounding box center [27, 105] width 40 height 8
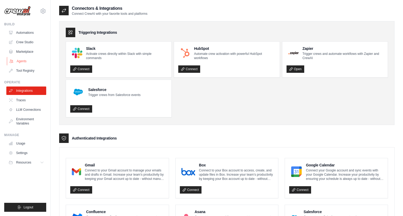
click at [26, 61] on link "Agents" at bounding box center [27, 61] width 40 height 8
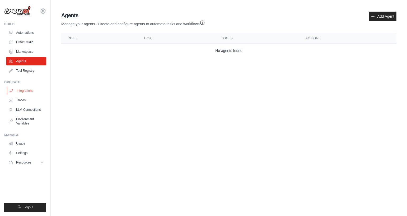
click at [24, 91] on link "Integrations" at bounding box center [27, 91] width 40 height 8
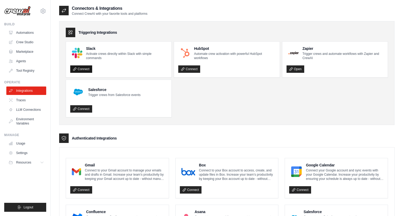
click at [76, 67] on icon at bounding box center [75, 69] width 4 height 4
click at [195, 67] on link "Connect" at bounding box center [189, 69] width 22 height 7
click at [80, 108] on link "Connect" at bounding box center [81, 108] width 22 height 7
click at [194, 71] on link "Connect" at bounding box center [189, 69] width 22 height 7
click at [212, 94] on ul "Slack Activate crews directly within Slack with simple commands Connect HubSpot…" at bounding box center [227, 79] width 322 height 76
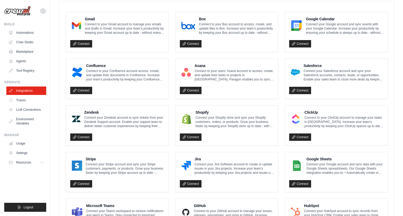
scroll to position [151, 0]
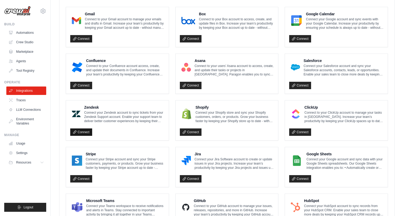
click at [88, 131] on link "Connect" at bounding box center [81, 132] width 22 height 7
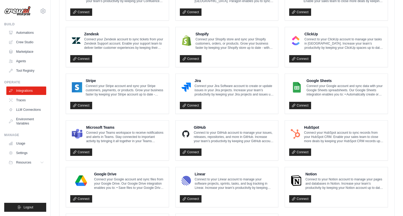
scroll to position [263, 0]
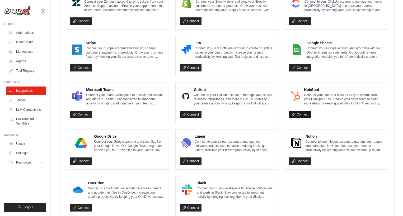
click at [299, 112] on link "Connect" at bounding box center [300, 114] width 22 height 7
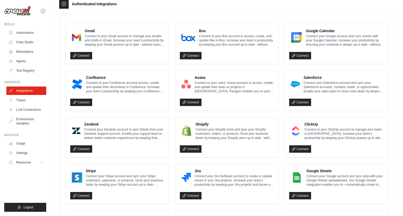
scroll to position [83, 0]
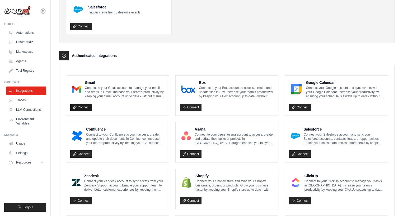
click at [82, 108] on link "Connect" at bounding box center [81, 107] width 22 height 7
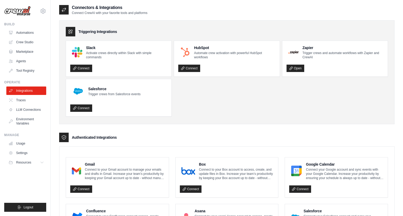
scroll to position [0, 0]
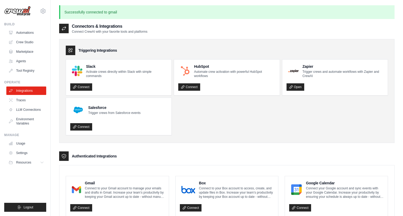
drag, startPoint x: 133, startPoint y: 25, endPoint x: 70, endPoint y: 26, distance: 62.9
click at [70, 26] on div "Connectors & Integrations Connect CrewAI with your favorite tools and platforms" at bounding box center [103, 28] width 88 height 11
copy h2 "Connectors & Integrations"
drag, startPoint x: 132, startPoint y: 157, endPoint x: 60, endPoint y: 152, distance: 72.3
click at [60, 152] on div "Authenticated Integrations" at bounding box center [227, 157] width 336 height 10
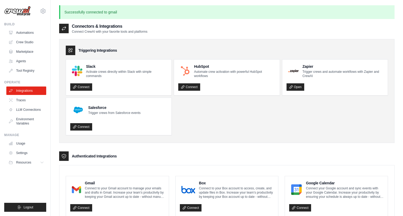
copy h3 "Authenticated Integrations"
click at [21, 99] on link "Traces" at bounding box center [27, 100] width 40 height 8
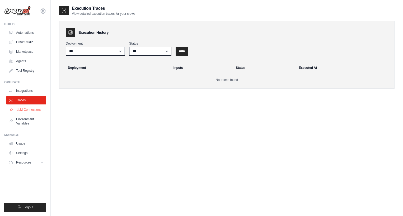
click at [26, 110] on link "LLM Connections" at bounding box center [27, 110] width 40 height 8
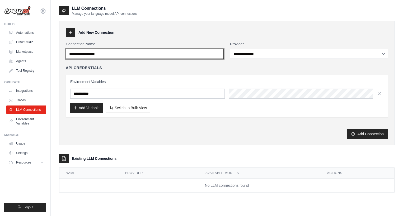
click at [118, 57] on input "Connection Name" at bounding box center [145, 54] width 158 height 10
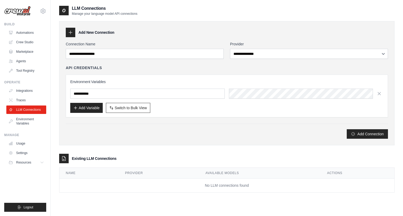
click at [122, 48] on div "Connection Name" at bounding box center [145, 49] width 158 height 17
click at [29, 119] on link "Environment Variables" at bounding box center [27, 121] width 40 height 13
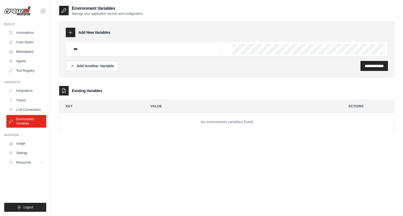
drag, startPoint x: 71, startPoint y: 14, endPoint x: 148, endPoint y: 15, distance: 76.9
click at [148, 15] on div "Environment Variables Manage your application secrets and configuration" at bounding box center [227, 10] width 336 height 11
click at [149, 14] on div "Environment Variables Manage your application secrets and configuration" at bounding box center [227, 10] width 336 height 11
drag, startPoint x: 149, startPoint y: 14, endPoint x: 127, endPoint y: 14, distance: 21.4
click at [127, 14] on div "Environment Variables Manage your application secrets and configuration" at bounding box center [227, 10] width 336 height 11
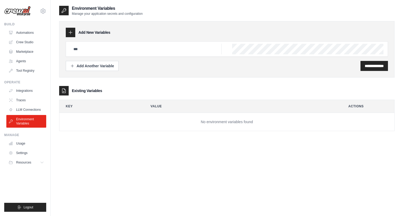
click at [121, 34] on div "Add New Variables" at bounding box center [227, 33] width 322 height 10
click at [23, 144] on link "Usage" at bounding box center [27, 144] width 40 height 8
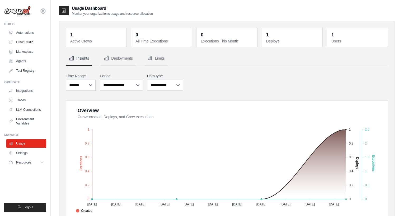
scroll to position [1, 0]
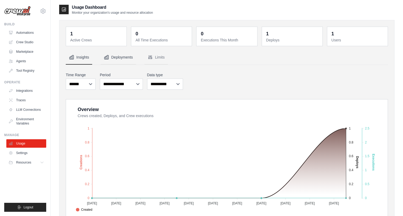
click at [119, 57] on button "Deployments" at bounding box center [118, 57] width 35 height 14
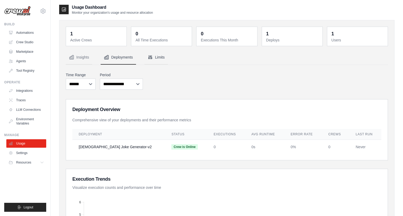
click at [155, 62] on button "Limits" at bounding box center [157, 57] width 24 height 14
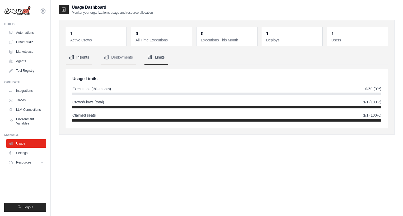
click at [84, 60] on button "Insights" at bounding box center [79, 57] width 26 height 14
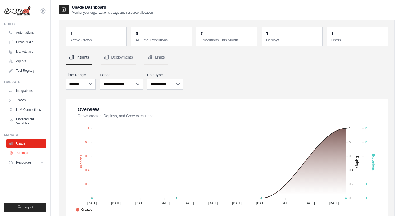
click at [29, 154] on link "Settings" at bounding box center [27, 153] width 40 height 8
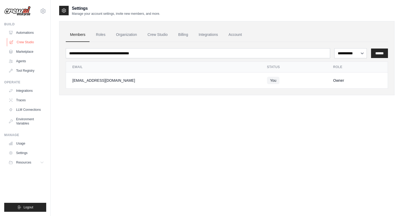
click at [29, 42] on link "Crew Studio" at bounding box center [27, 42] width 40 height 8
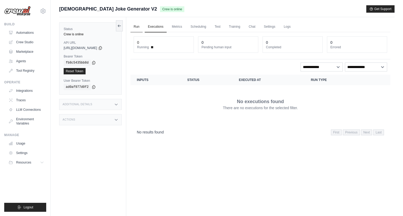
click at [137, 24] on link "Run" at bounding box center [137, 26] width 12 height 11
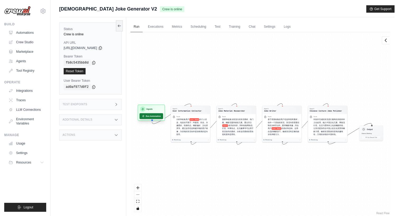
click at [158, 116] on button "Run Automation" at bounding box center [152, 116] width 24 height 6
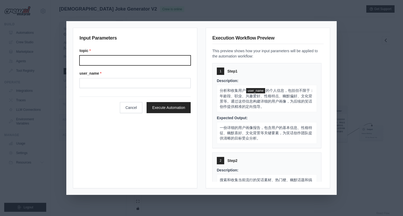
click at [143, 62] on input "Topic" at bounding box center [135, 60] width 111 height 10
type input "*"
type input "********"
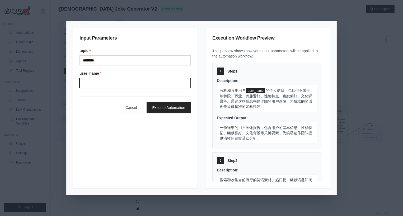
click at [137, 82] on input "User name" at bounding box center [135, 83] width 111 height 10
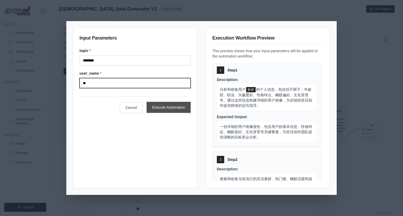
type input "**"
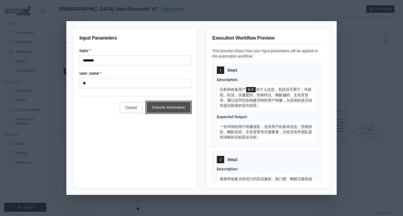
click at [174, 107] on button "Execute Automation" at bounding box center [169, 107] width 44 height 11
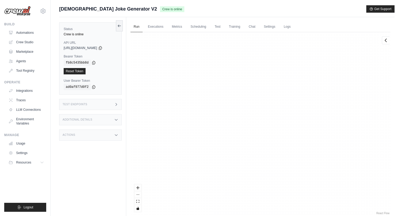
scroll to position [1503, 0]
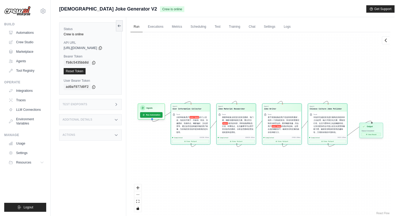
click at [368, 135] on button "View Result" at bounding box center [371, 134] width 19 height 3
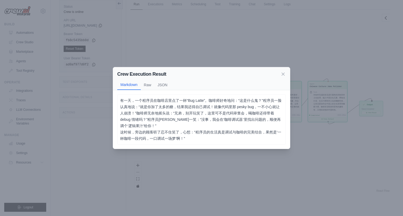
scroll to position [0, 0]
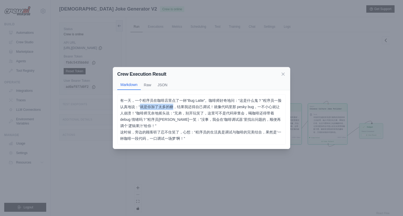
drag, startPoint x: 146, startPoint y: 107, endPoint x: 177, endPoint y: 106, distance: 30.9
click at [177, 106] on p "有一天，一个程序员在咖啡店里点了一杯“Bug Latte”。咖啡师好奇地问：“这是什么鬼？”程序员一脸认真地说：“就是你加了太多的糖，结果我还得自己调试！就像…" at bounding box center [201, 120] width 163 height 44
drag, startPoint x: 184, startPoint y: 107, endPoint x: 216, endPoint y: 108, distance: 32.5
click at [216, 108] on p "有一天，一个程序员在咖啡店里点了一杯“Bug Latte”。咖啡师好奇地问：“这是什么鬼？”程序员一脸认真地说：“就是你加了太多的糖，结果我还得自己调试！就像…" at bounding box center [201, 120] width 163 height 44
click at [226, 107] on p "有一天，一个程序员在咖啡店里点了一杯“Bug Latte”。咖啡师好奇地问：“这是什么鬼？”程序员一脸认真地说：“就是你加了太多的糖，结果我还得自己调试！就像…" at bounding box center [201, 120] width 163 height 44
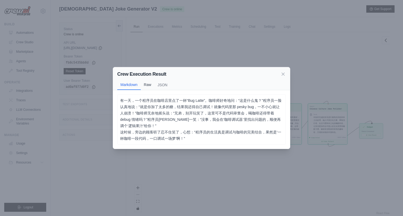
click at [150, 86] on button "Raw" at bounding box center [148, 85] width 14 height 10
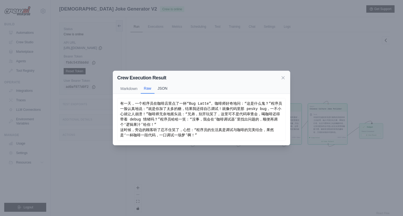
click at [166, 87] on button "JSON" at bounding box center [163, 89] width 16 height 10
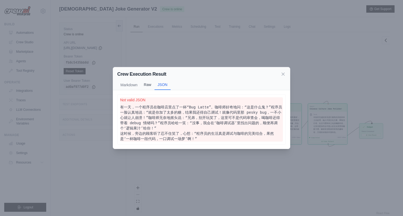
click at [153, 86] on button "Raw" at bounding box center [148, 85] width 14 height 10
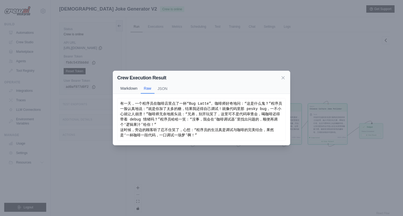
click at [128, 89] on button "Markdown" at bounding box center [129, 89] width 24 height 10
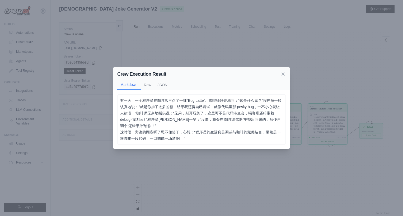
click at [280, 76] on div "Crew Execution Result" at bounding box center [201, 74] width 169 height 7
click at [281, 75] on icon at bounding box center [283, 73] width 5 height 5
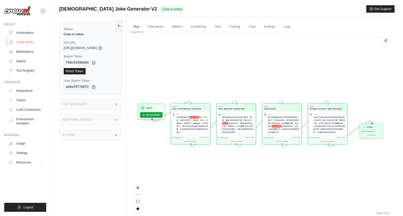
click at [24, 43] on link "Crew Studio" at bounding box center [27, 42] width 40 height 8
click at [19, 43] on link "Crew Studio" at bounding box center [27, 42] width 40 height 8
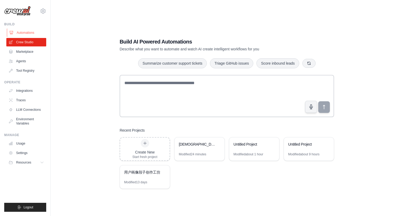
click at [25, 33] on link "Automations" at bounding box center [27, 33] width 40 height 8
click at [19, 32] on link "Automations" at bounding box center [27, 33] width 40 height 8
click at [232, 35] on div "Build AI Powered Automations Describe what you want to automate and watch AI cr…" at bounding box center [226, 114] width 227 height 168
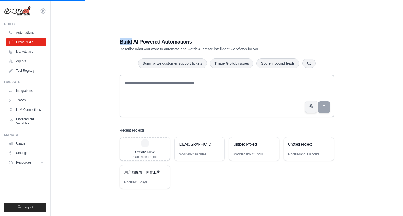
click at [264, 21] on div "Build AI Powered Automations Describe what you want to automate and watch AI cr…" at bounding box center [227, 113] width 336 height 216
click at [21, 35] on link "Automations" at bounding box center [27, 33] width 40 height 8
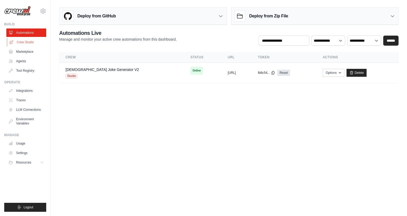
click at [30, 40] on link "Crew Studio" at bounding box center [27, 42] width 40 height 8
